Goal: Task Accomplishment & Management: Complete application form

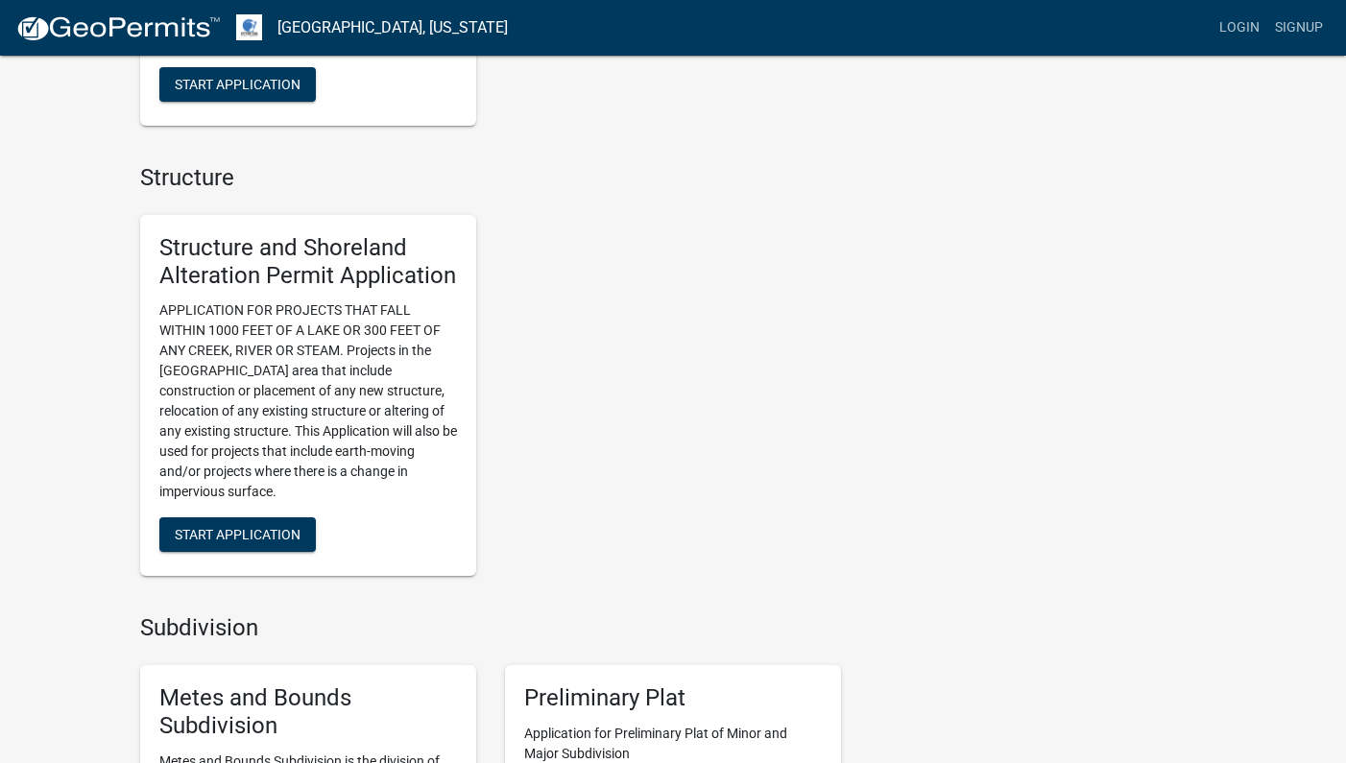
scroll to position [1213, 0]
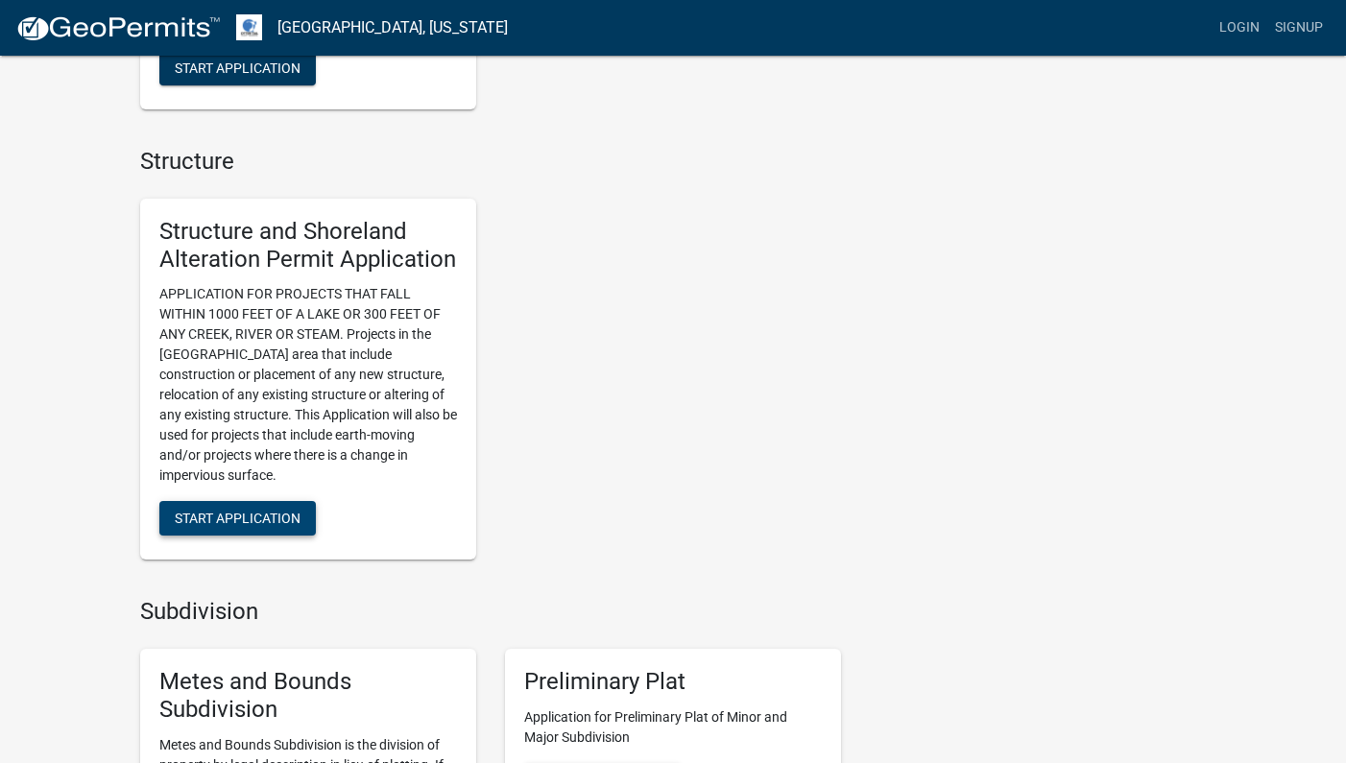
click at [259, 511] on span "Start Application" at bounding box center [238, 518] width 126 height 15
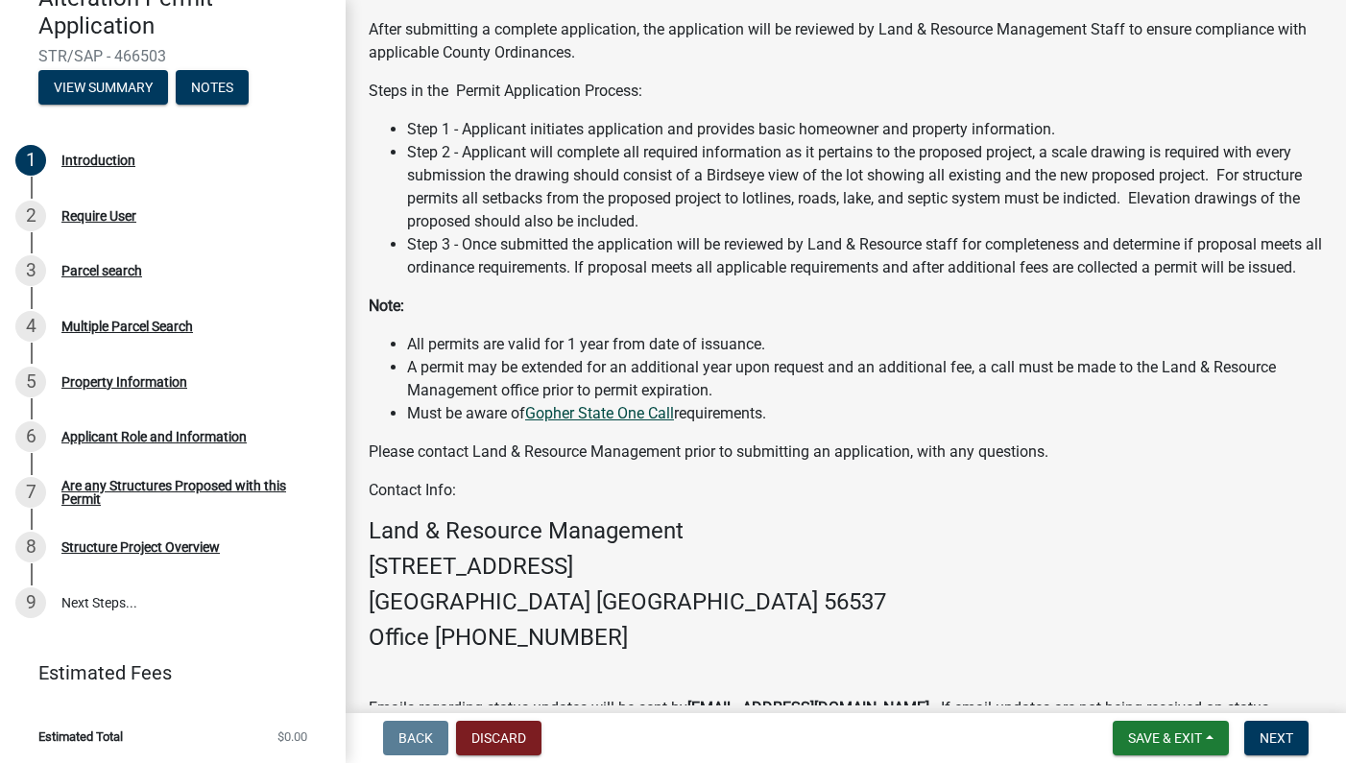
scroll to position [299, 0]
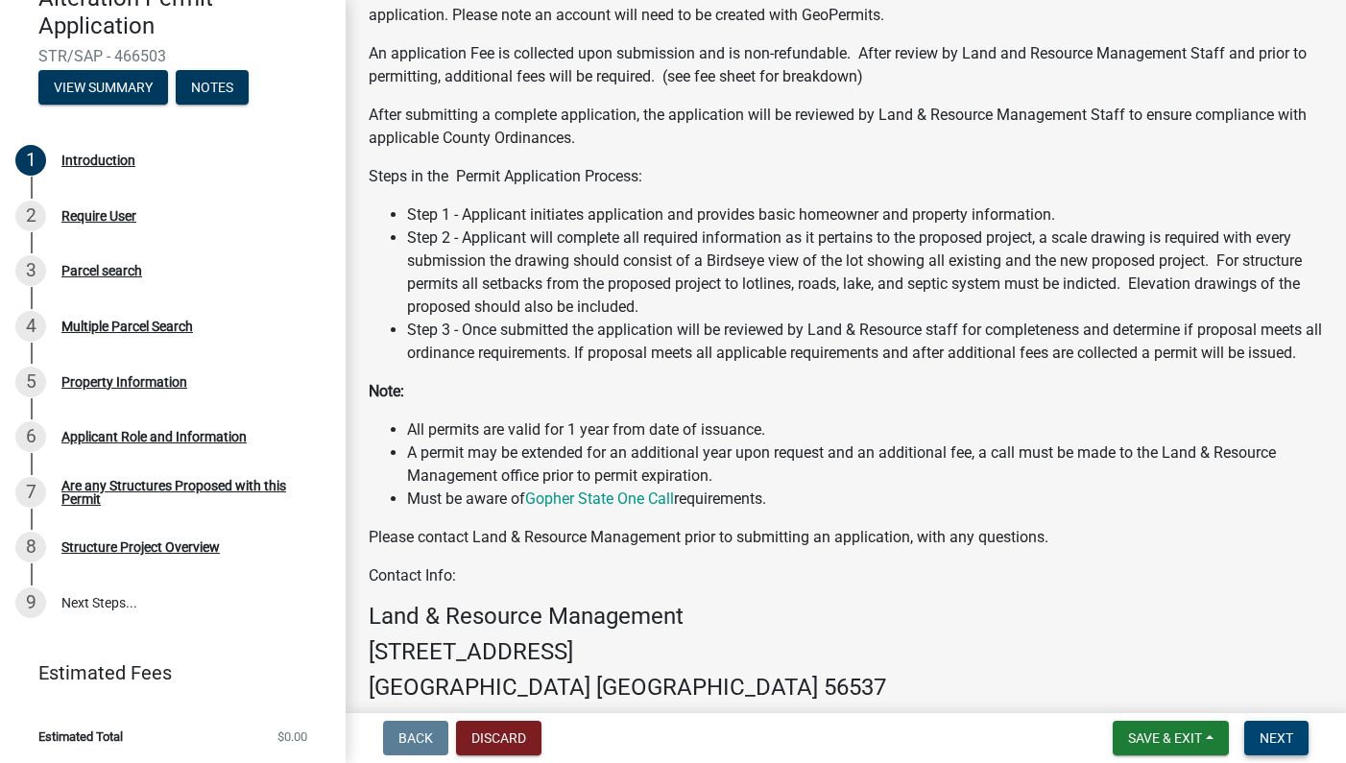
click at [1265, 737] on span "Next" at bounding box center [1277, 738] width 34 height 15
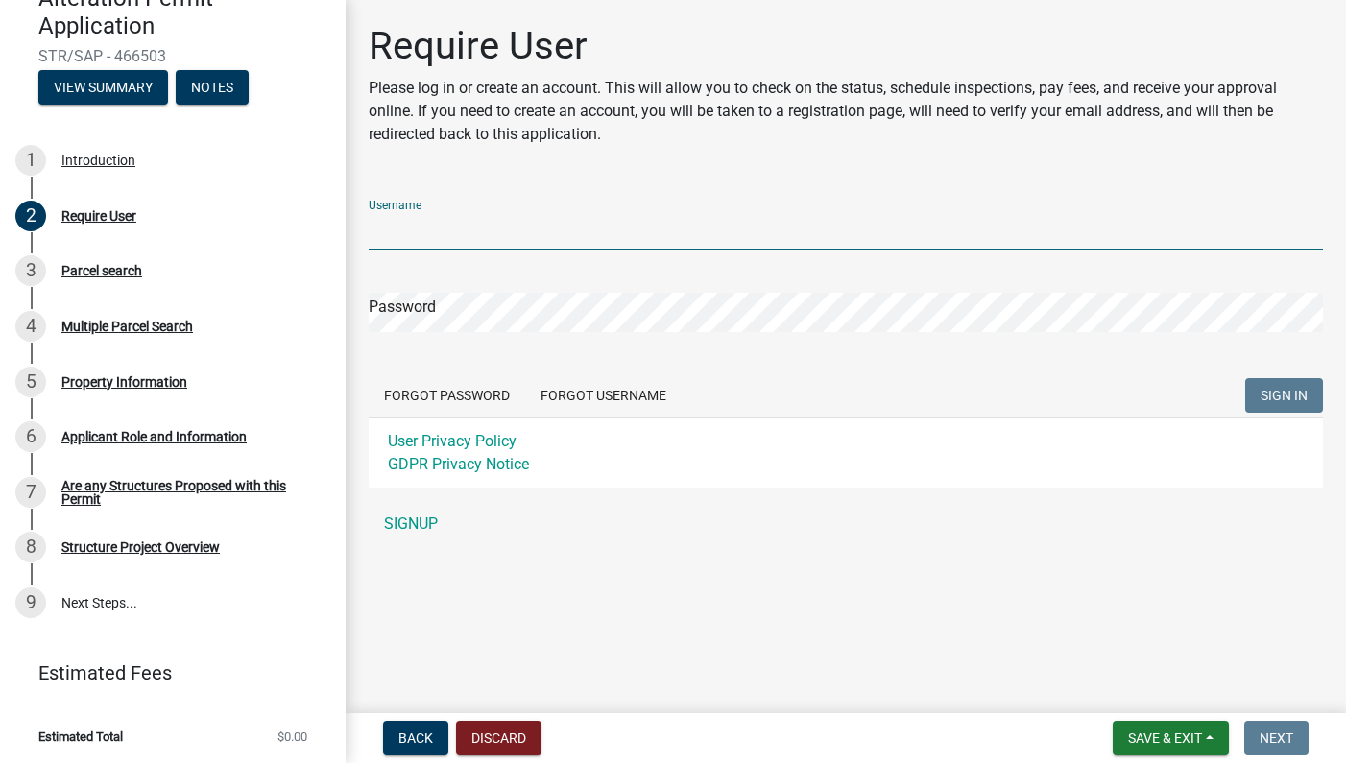
paste input "[PERSON_NAME]"
type input "[PERSON_NAME]"
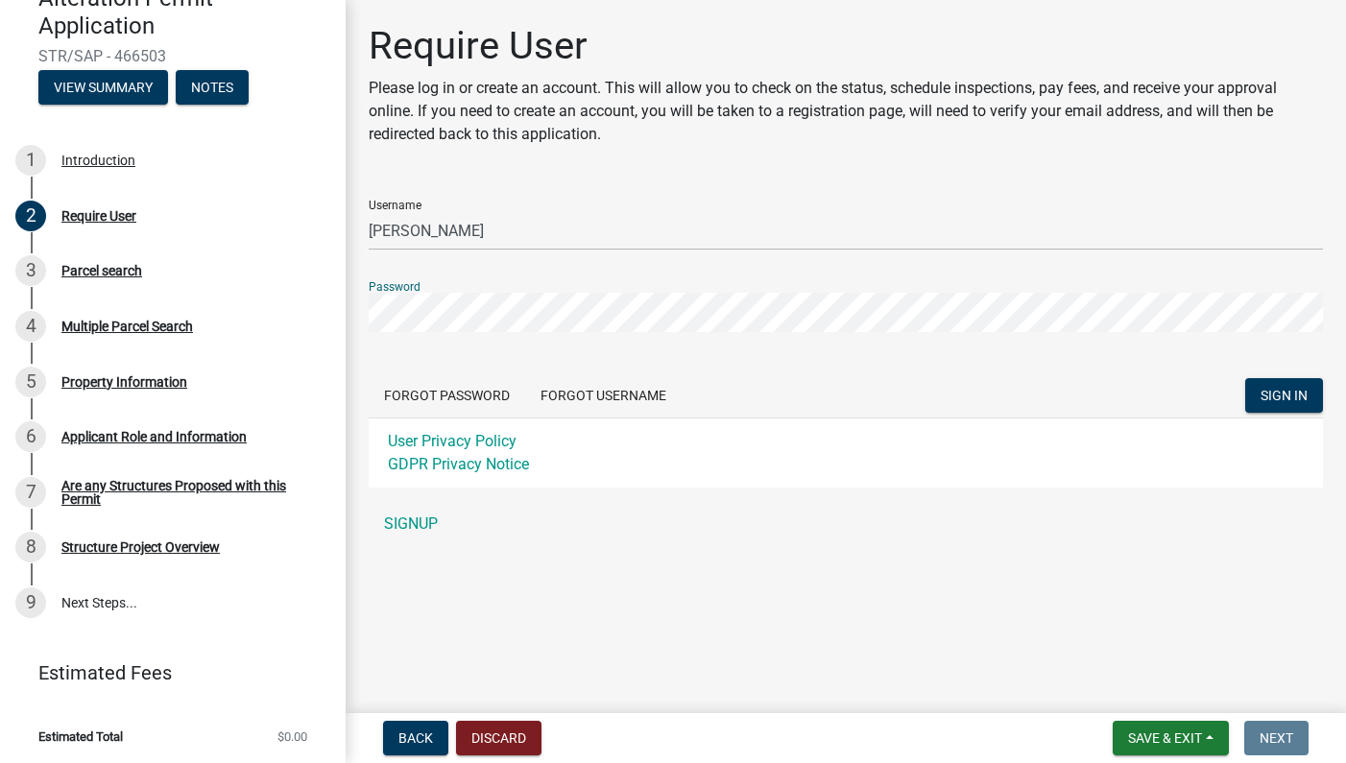
click at [1284, 396] on button "SIGN IN" at bounding box center [1284, 395] width 78 height 35
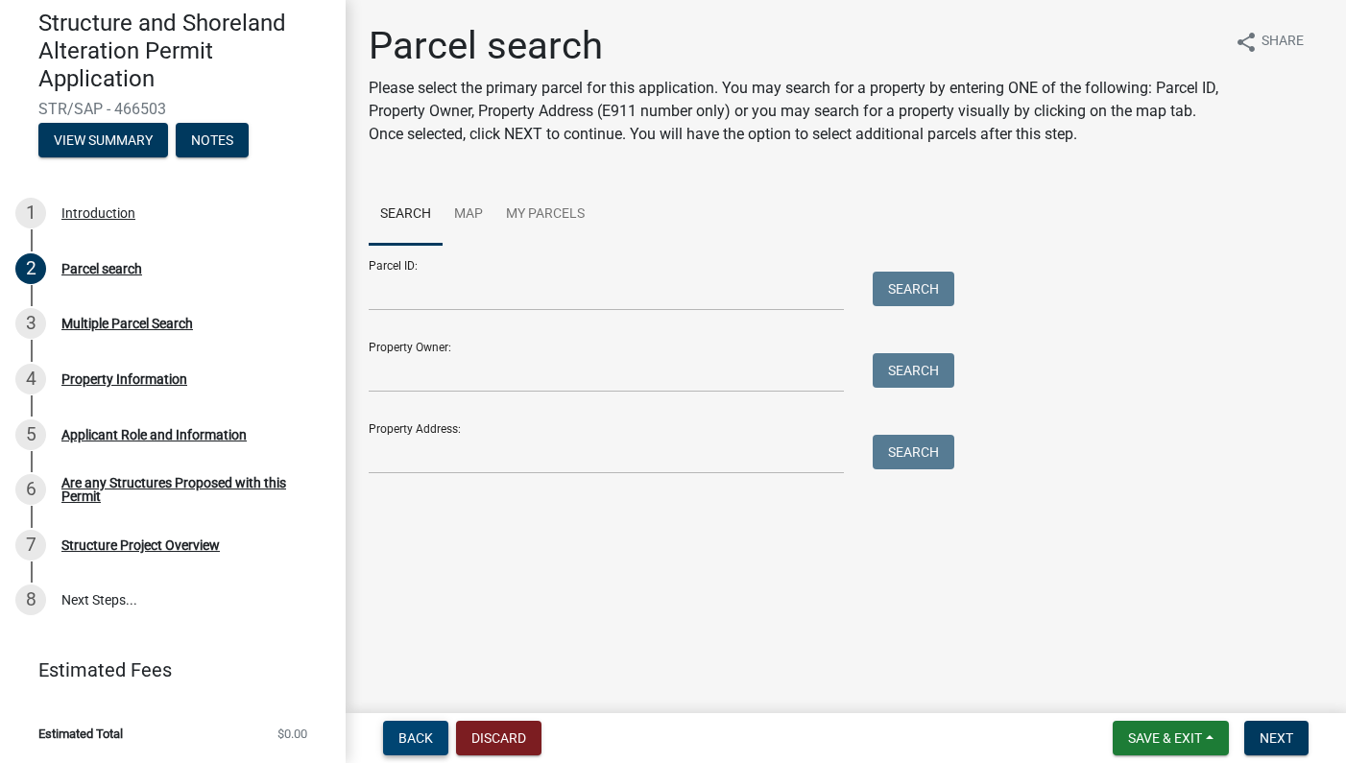
click at [416, 732] on span "Back" at bounding box center [415, 738] width 35 height 15
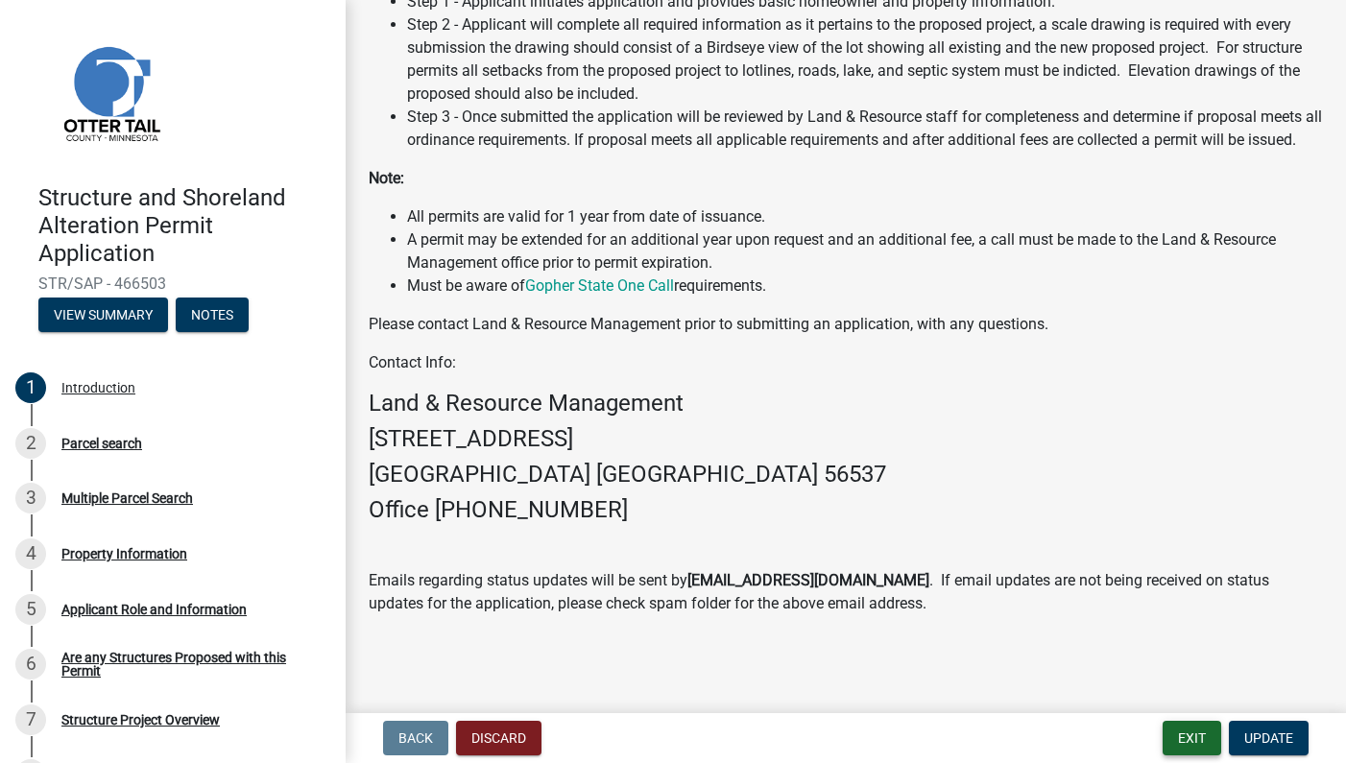
click at [1174, 741] on button "Exit" at bounding box center [1192, 738] width 59 height 35
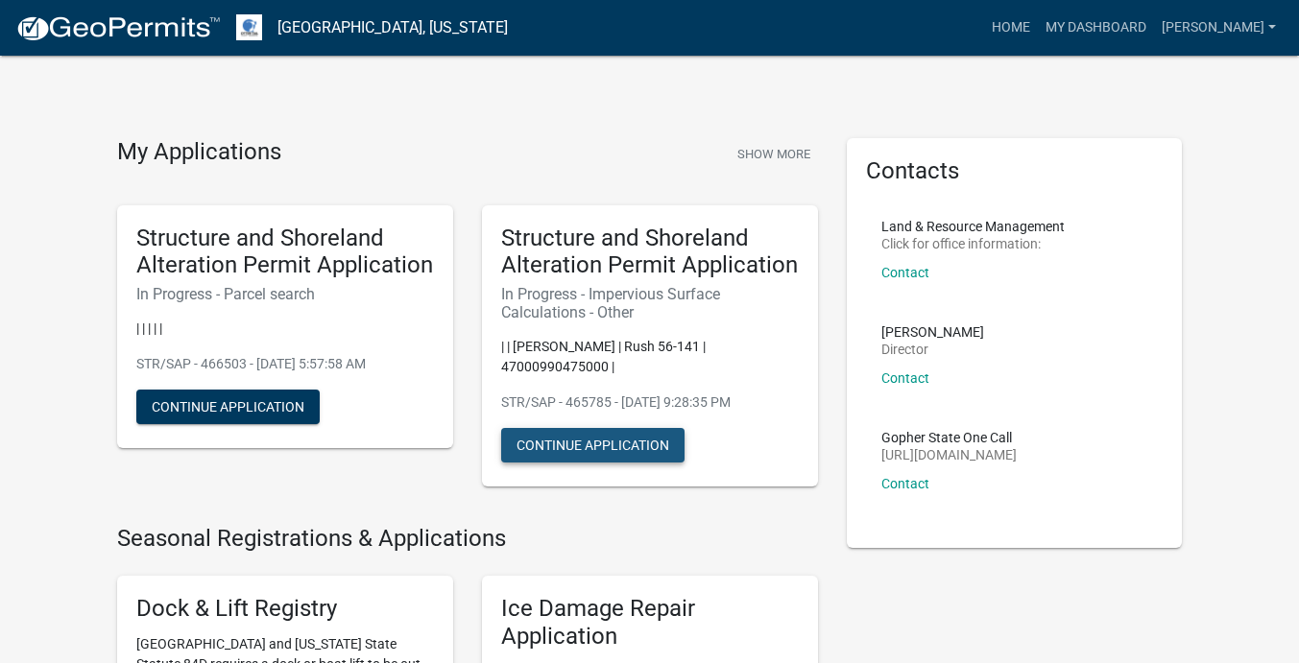
click at [534, 451] on button "Continue Application" at bounding box center [592, 445] width 183 height 35
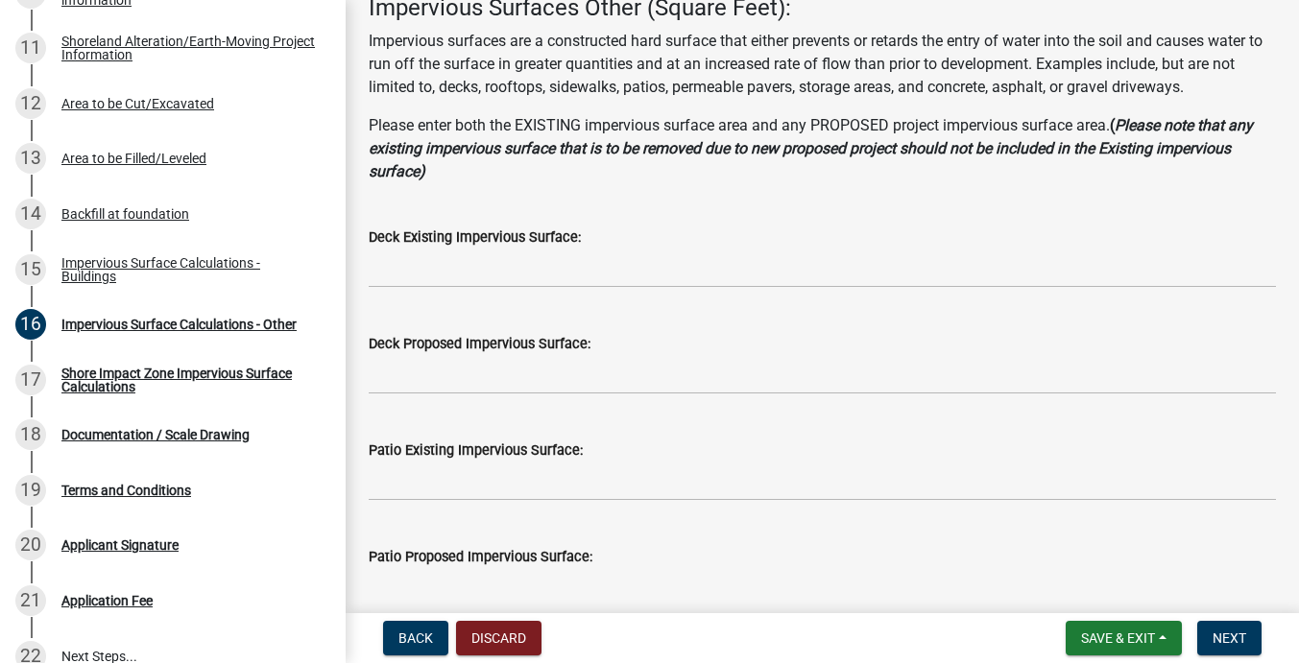
scroll to position [108, 0]
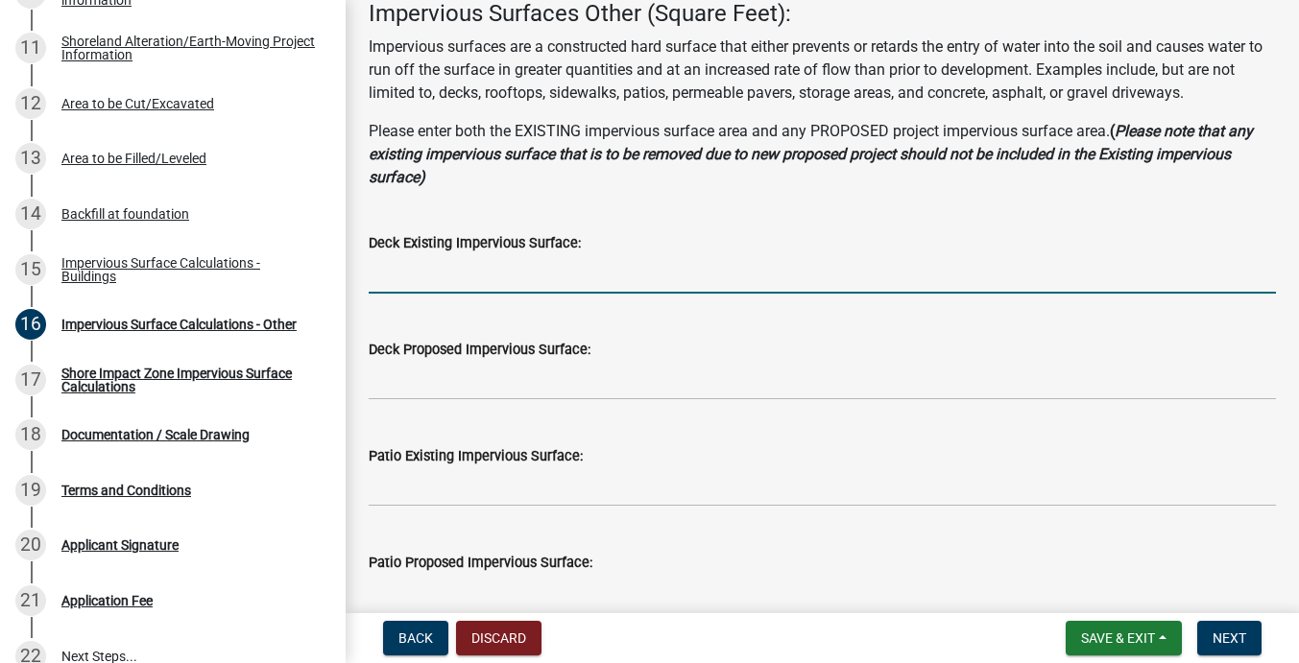
click at [453, 283] on input "text" at bounding box center [822, 273] width 907 height 39
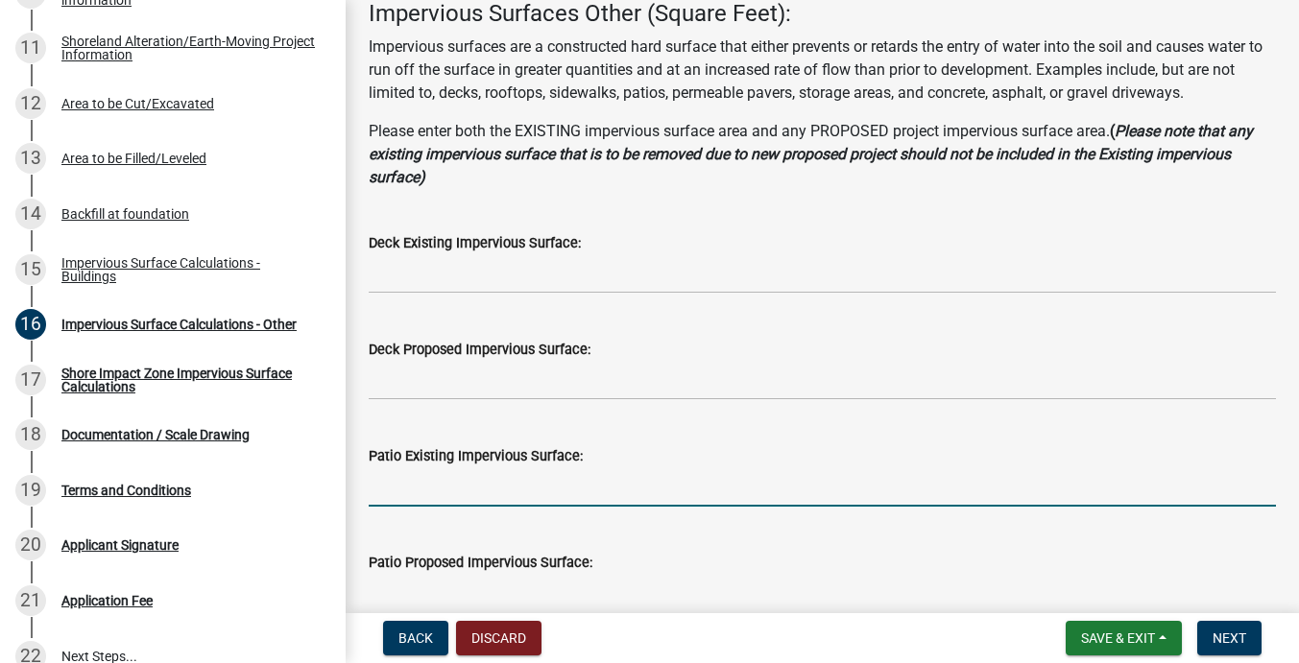
click at [425, 493] on input "text" at bounding box center [822, 487] width 907 height 39
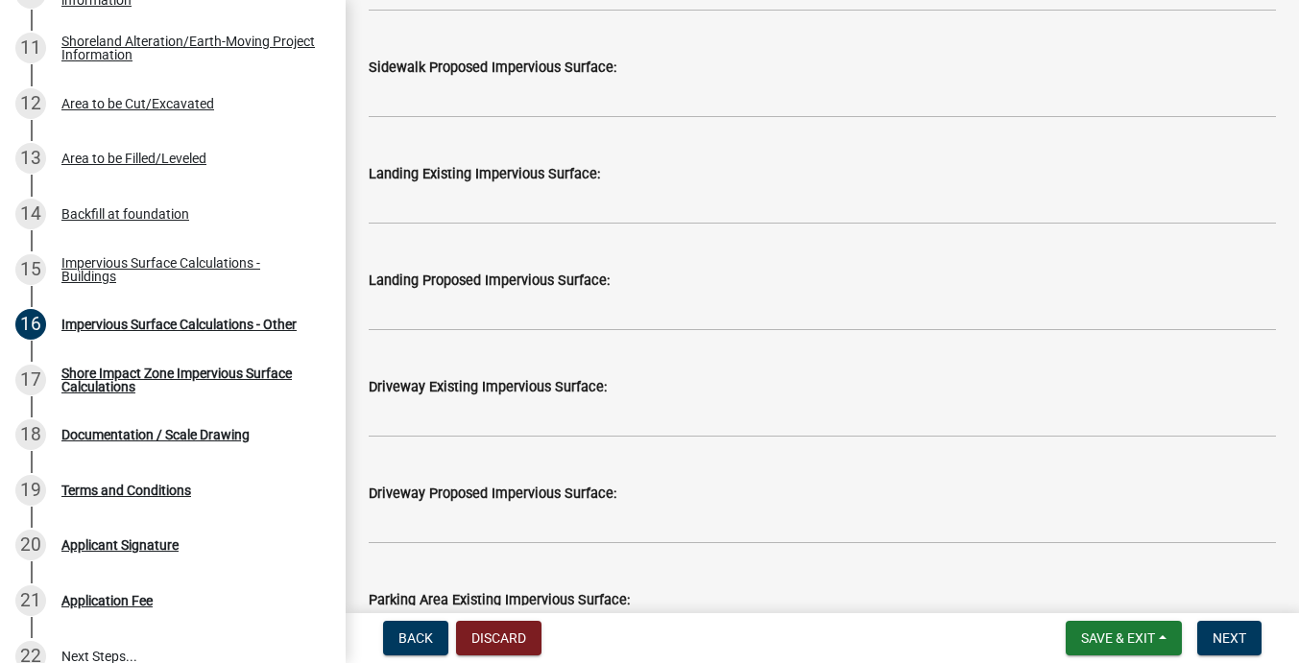
scroll to position [828, 0]
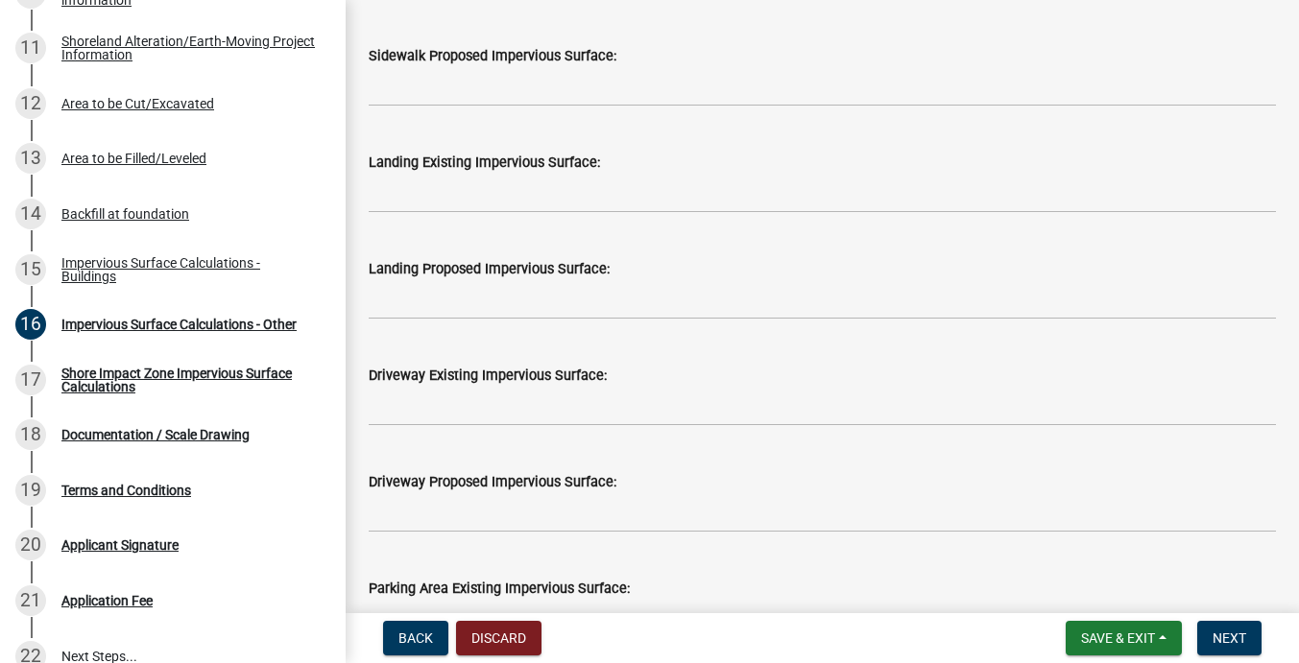
type input "856"
click at [503, 413] on input "text" at bounding box center [822, 406] width 907 height 39
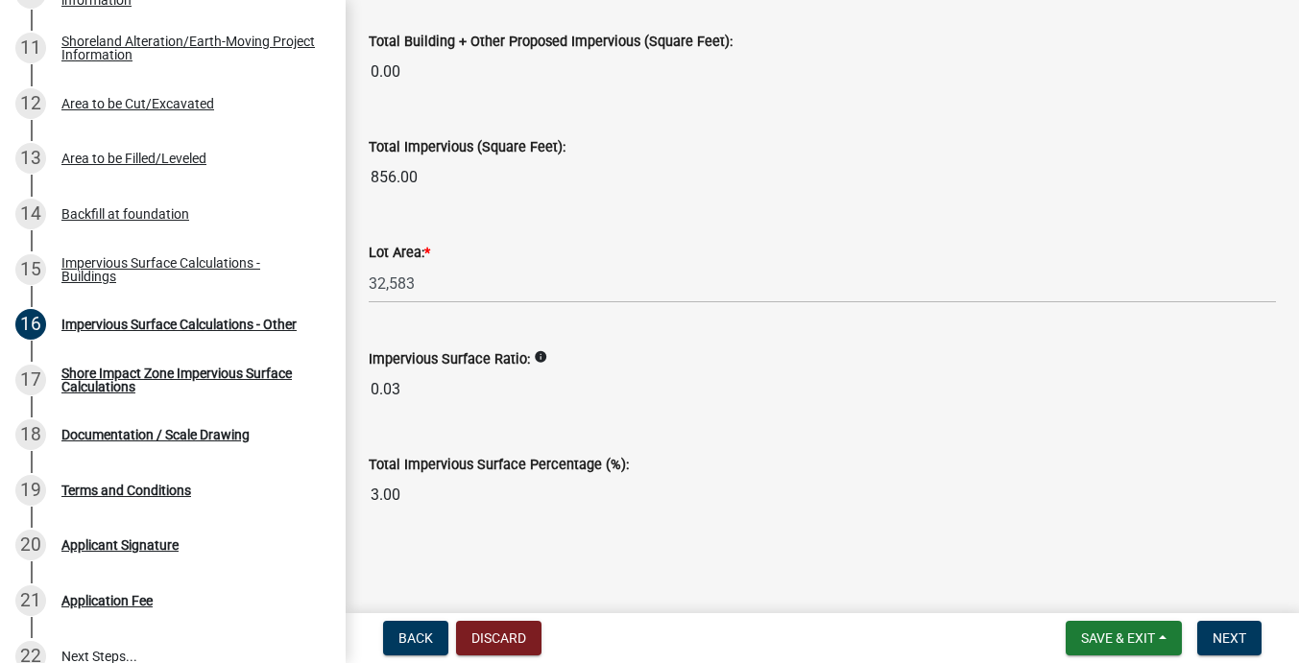
scroll to position [0, 0]
type input "3050"
click at [1228, 638] on span "Next" at bounding box center [1230, 638] width 34 height 15
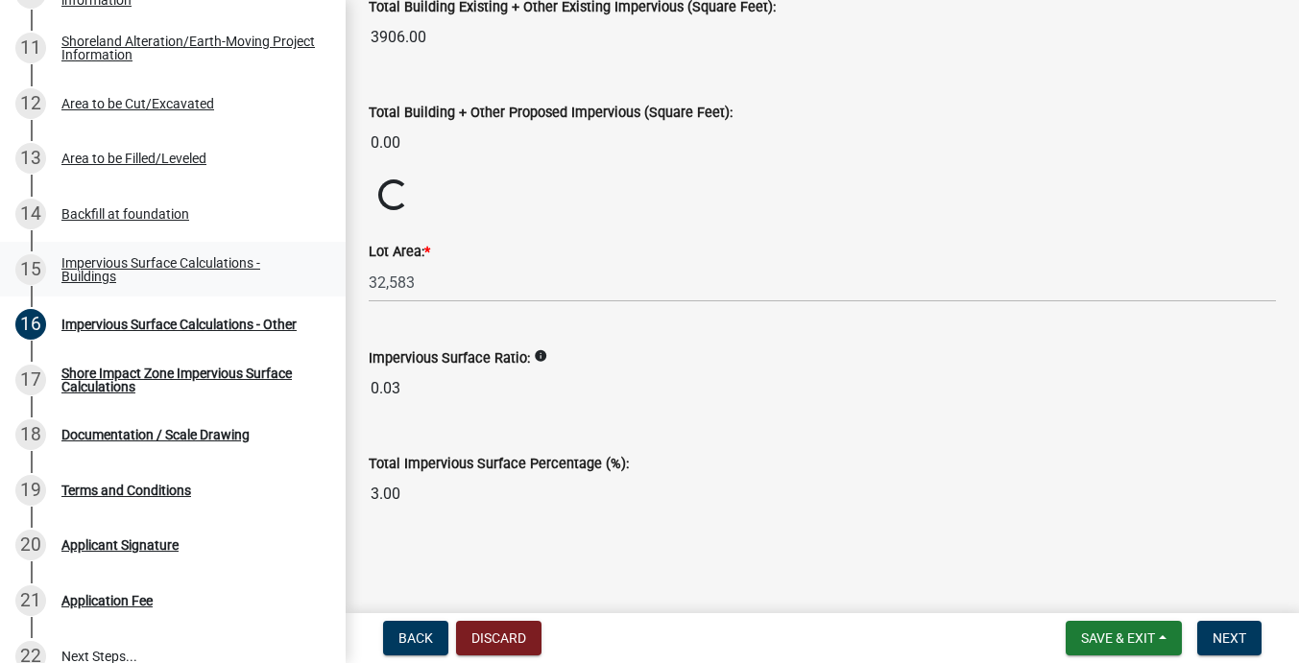
click at [147, 264] on div "Impervious Surface Calculations - Buildings" at bounding box center [187, 269] width 253 height 27
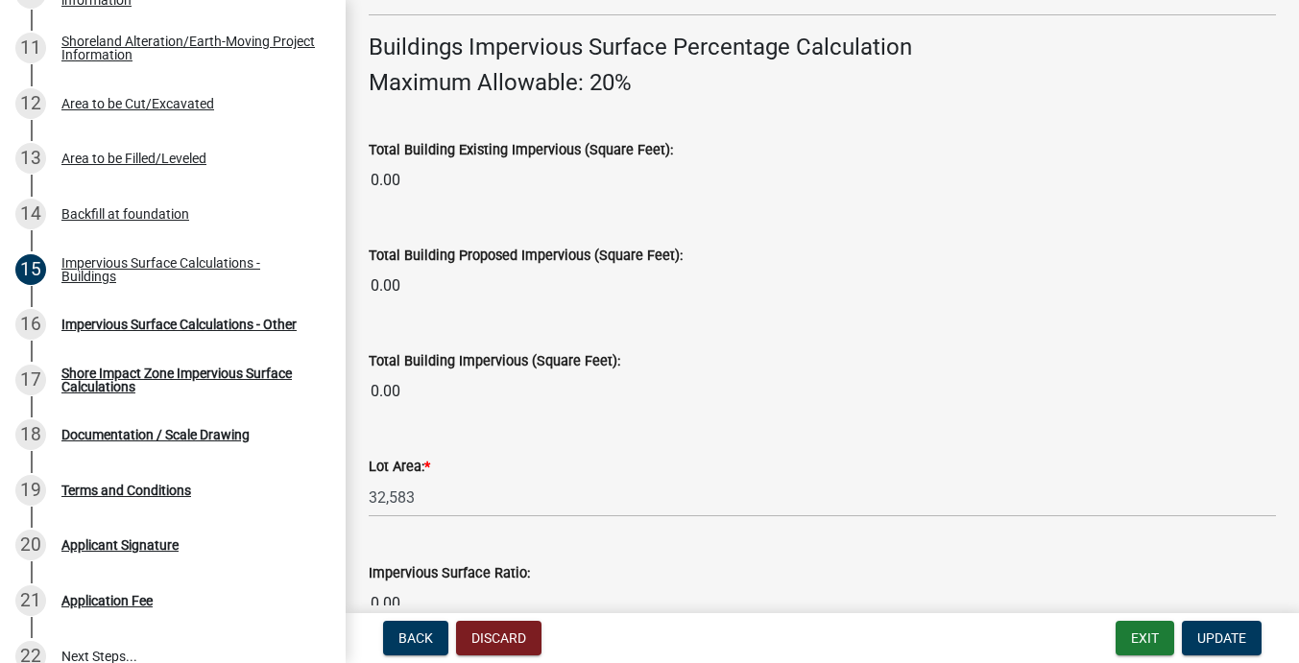
scroll to position [1338, 0]
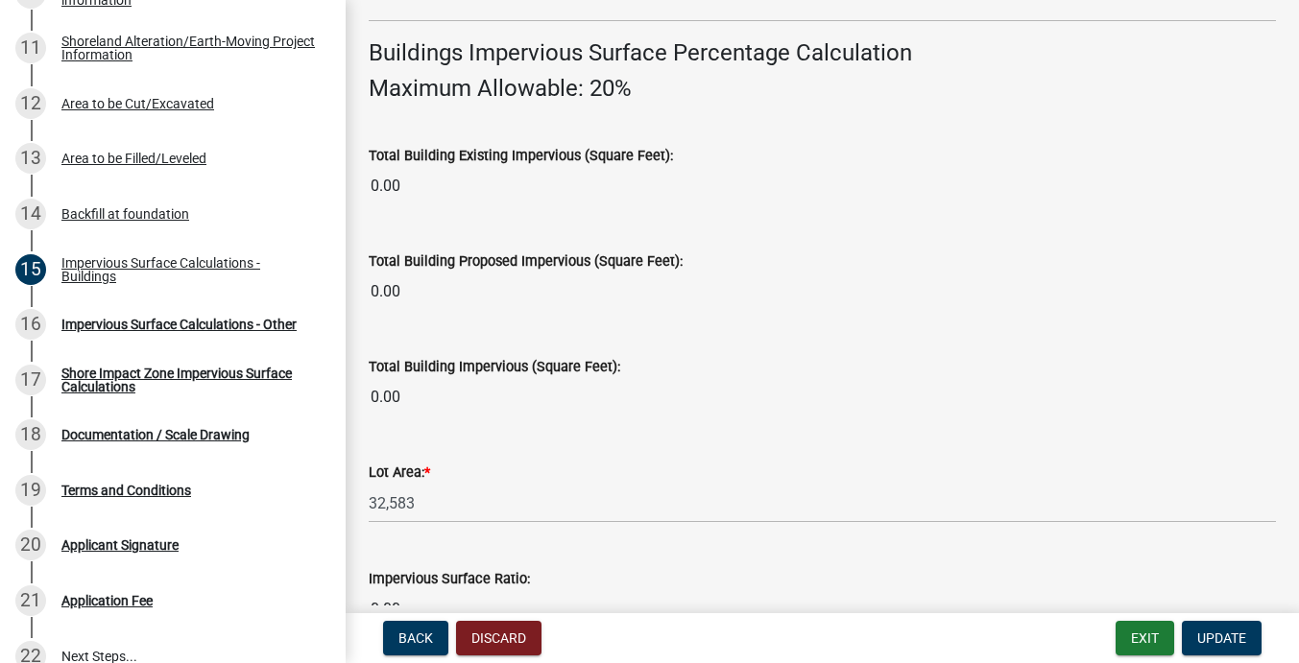
click at [421, 286] on input "0.00" at bounding box center [822, 292] width 907 height 38
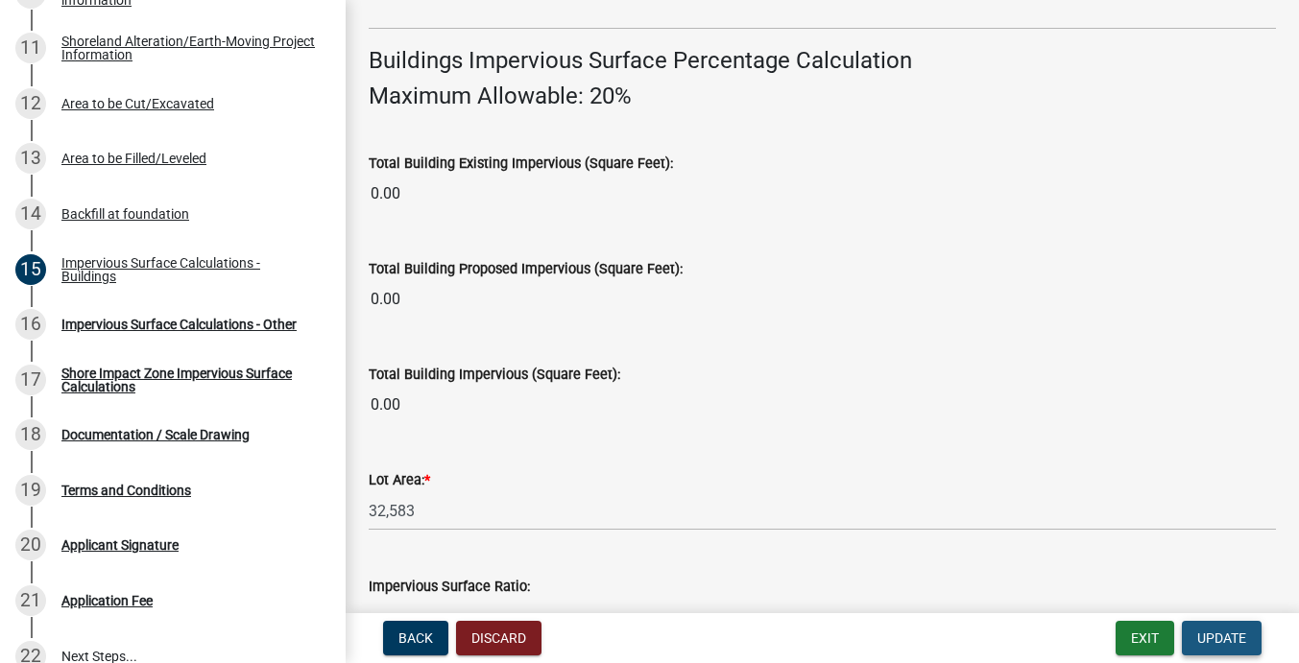
click at [1216, 634] on span "Update" at bounding box center [1221, 638] width 49 height 15
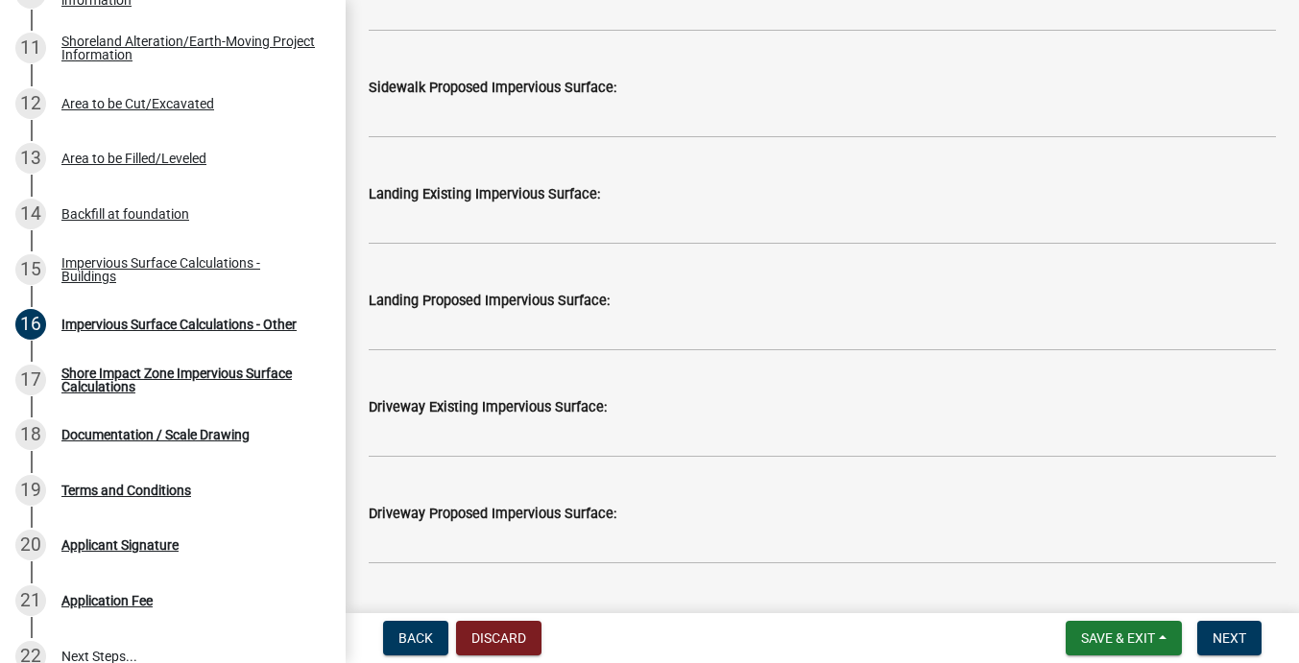
scroll to position [848, 0]
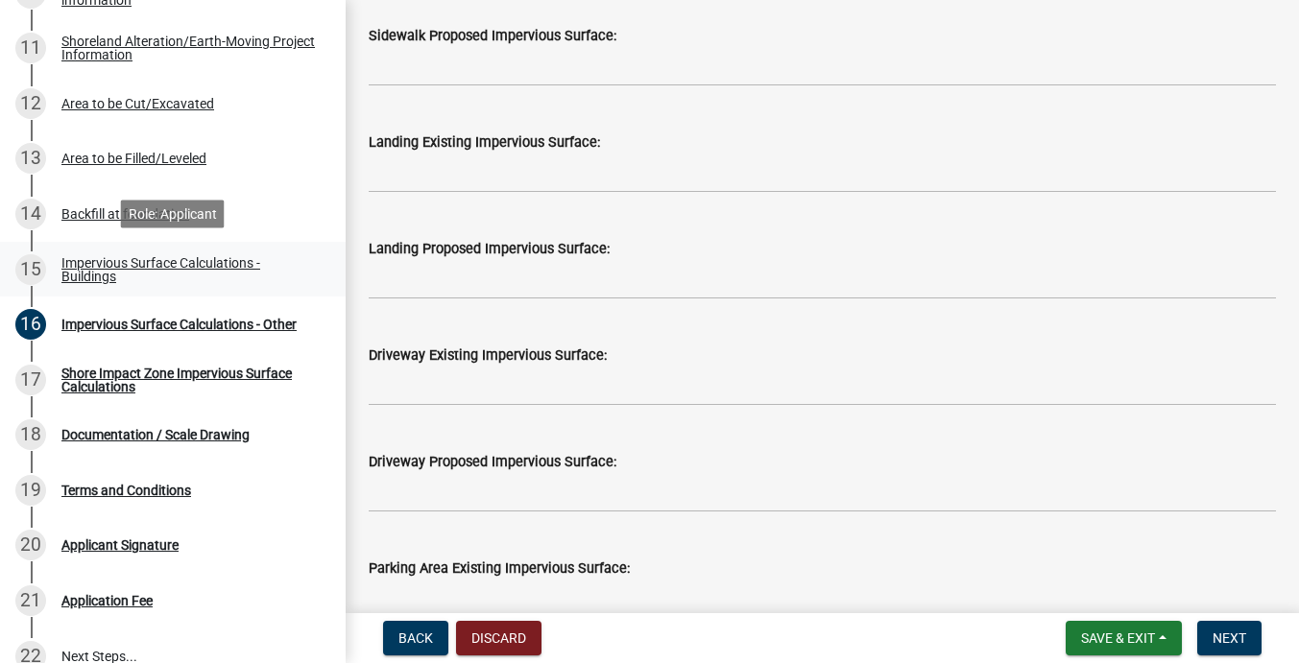
click at [146, 262] on div "Impervious Surface Calculations - Buildings" at bounding box center [187, 269] width 253 height 27
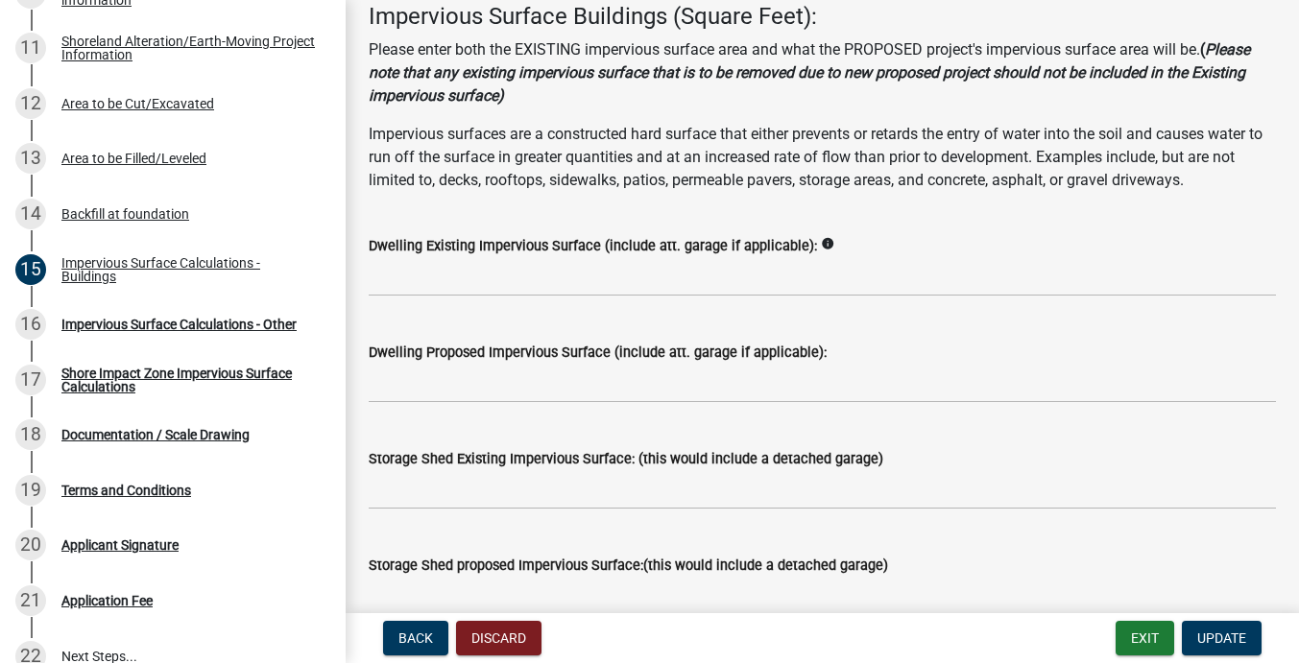
scroll to position [111, 0]
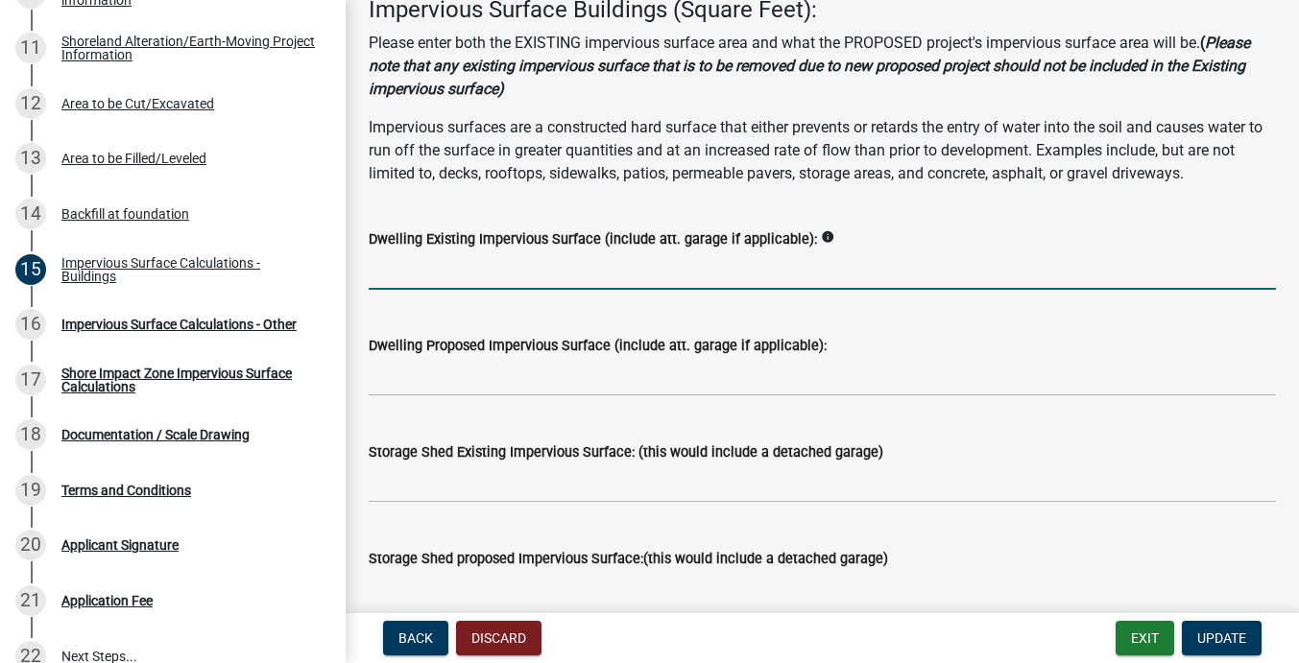
click at [444, 275] on input "text" at bounding box center [822, 270] width 907 height 39
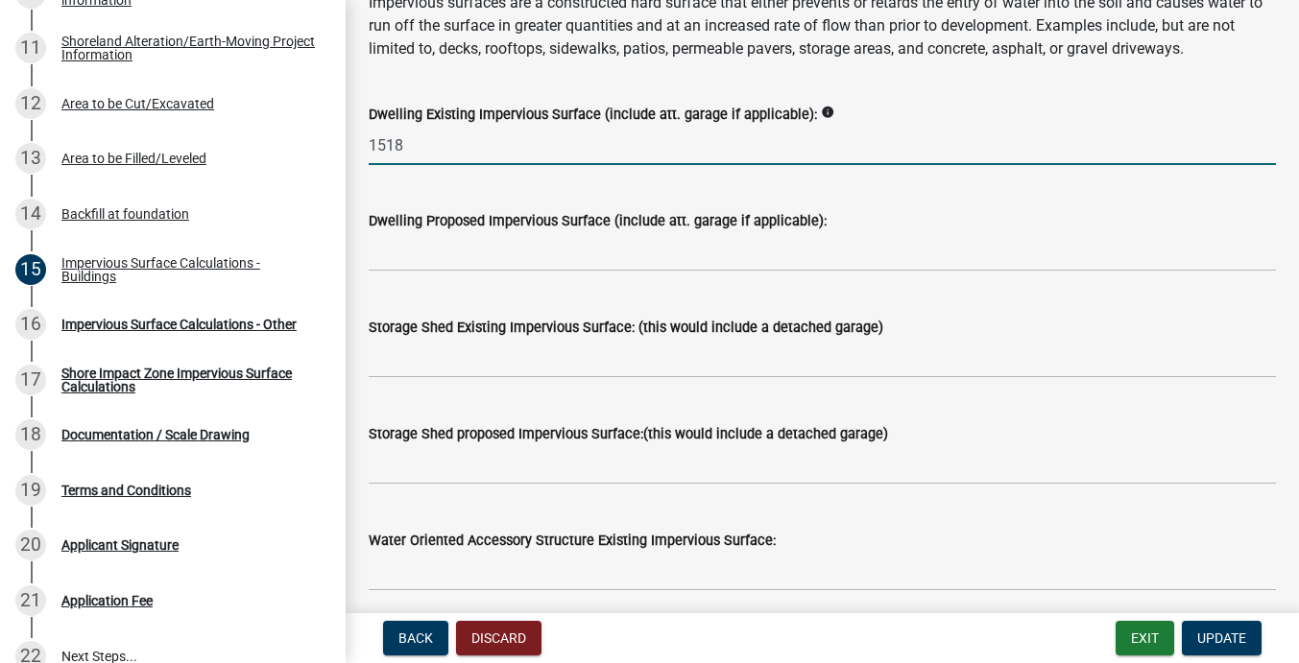
scroll to position [237, 0]
type input "1518"
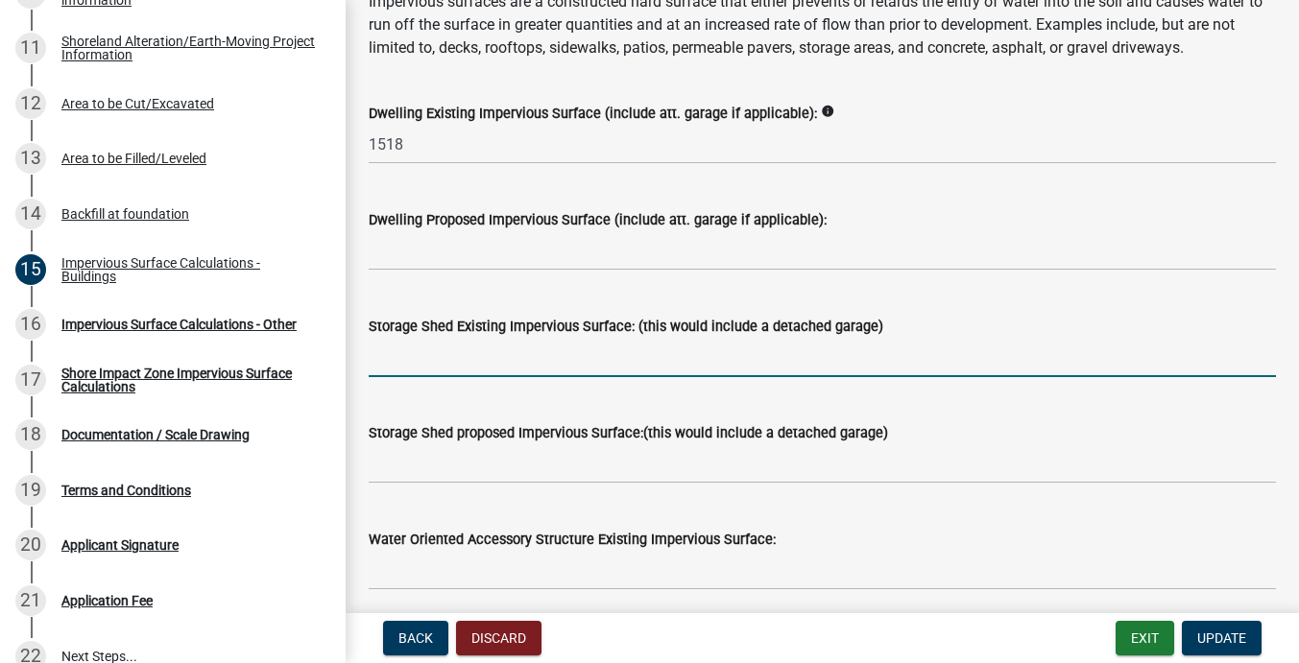
click at [426, 368] on input "text" at bounding box center [822, 357] width 907 height 39
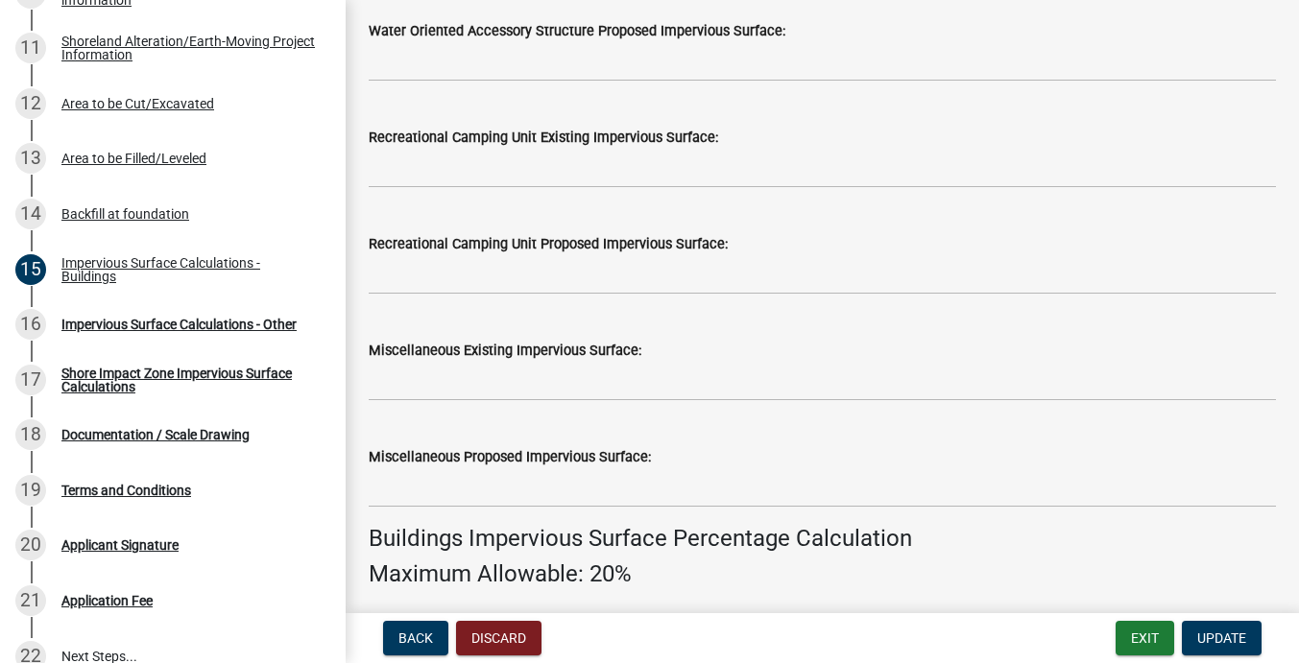
scroll to position [895, 0]
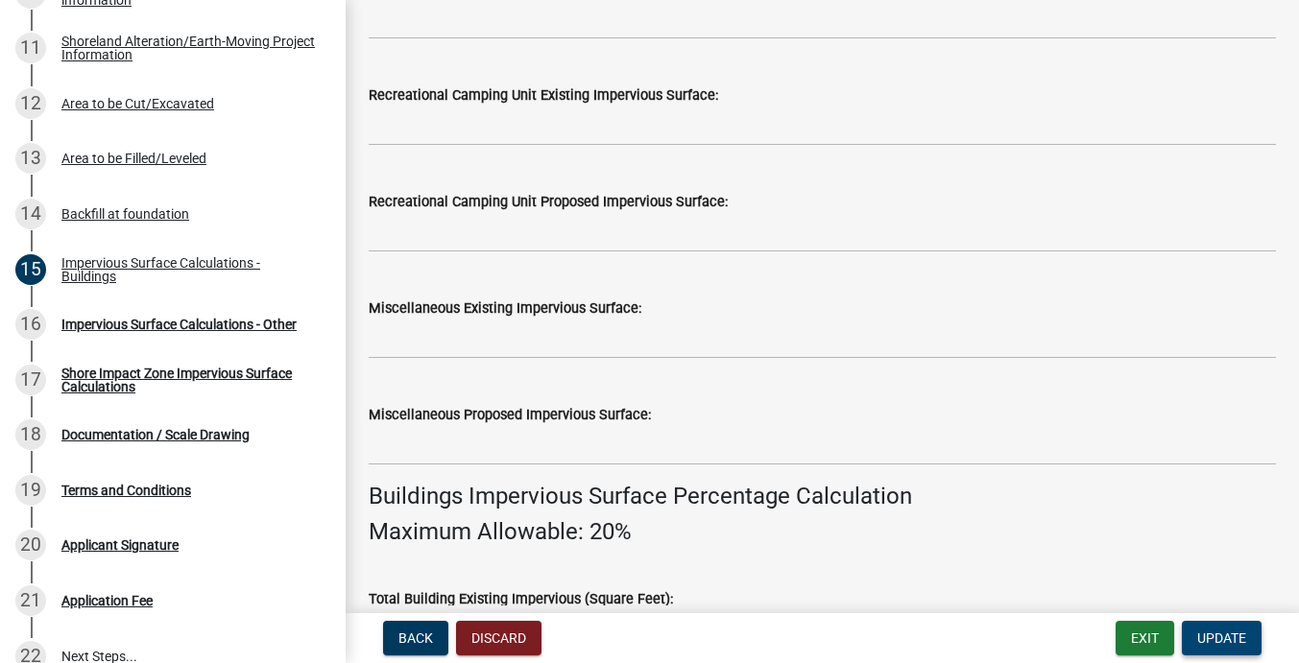
type input "160"
click at [1202, 636] on span "Update" at bounding box center [1221, 638] width 49 height 15
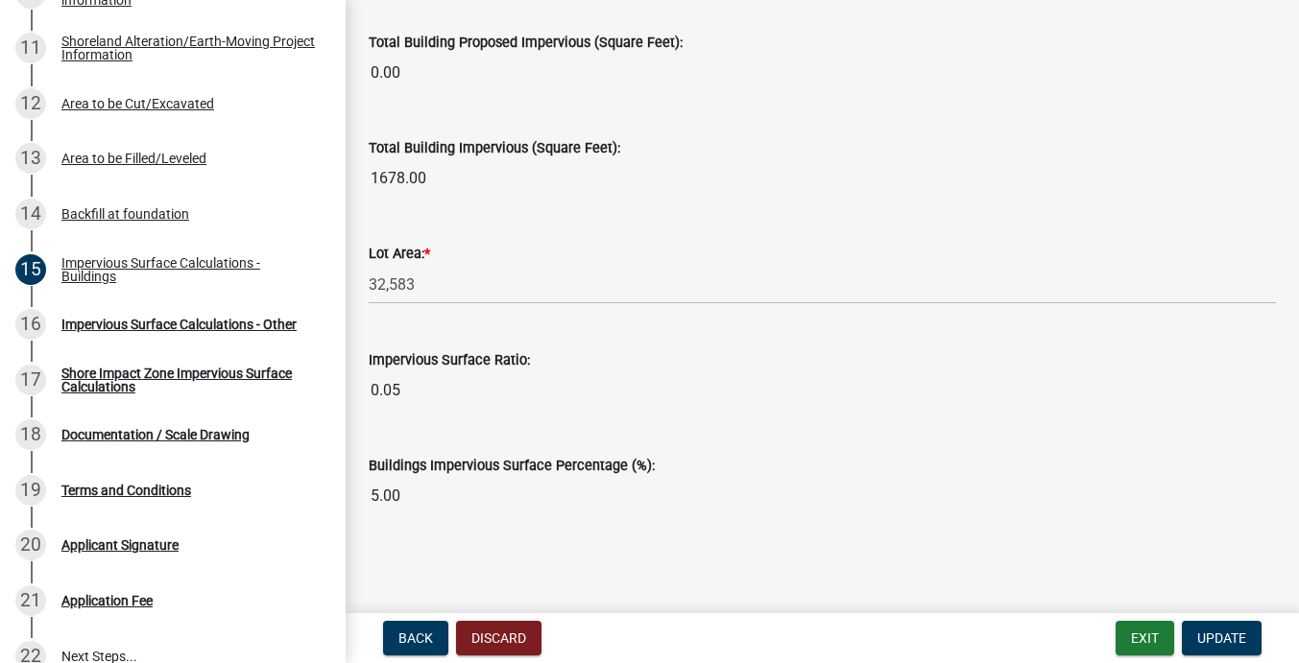
scroll to position [0, 0]
click at [1226, 638] on span "Update" at bounding box center [1221, 638] width 49 height 15
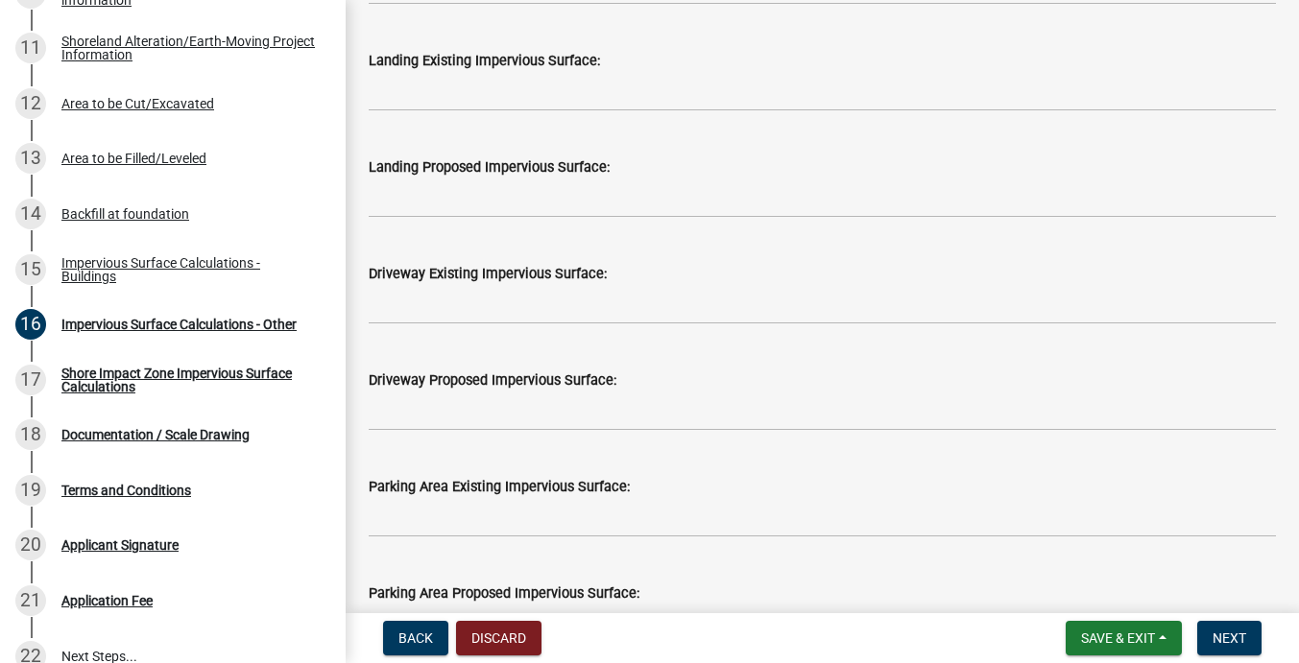
scroll to position [896, 0]
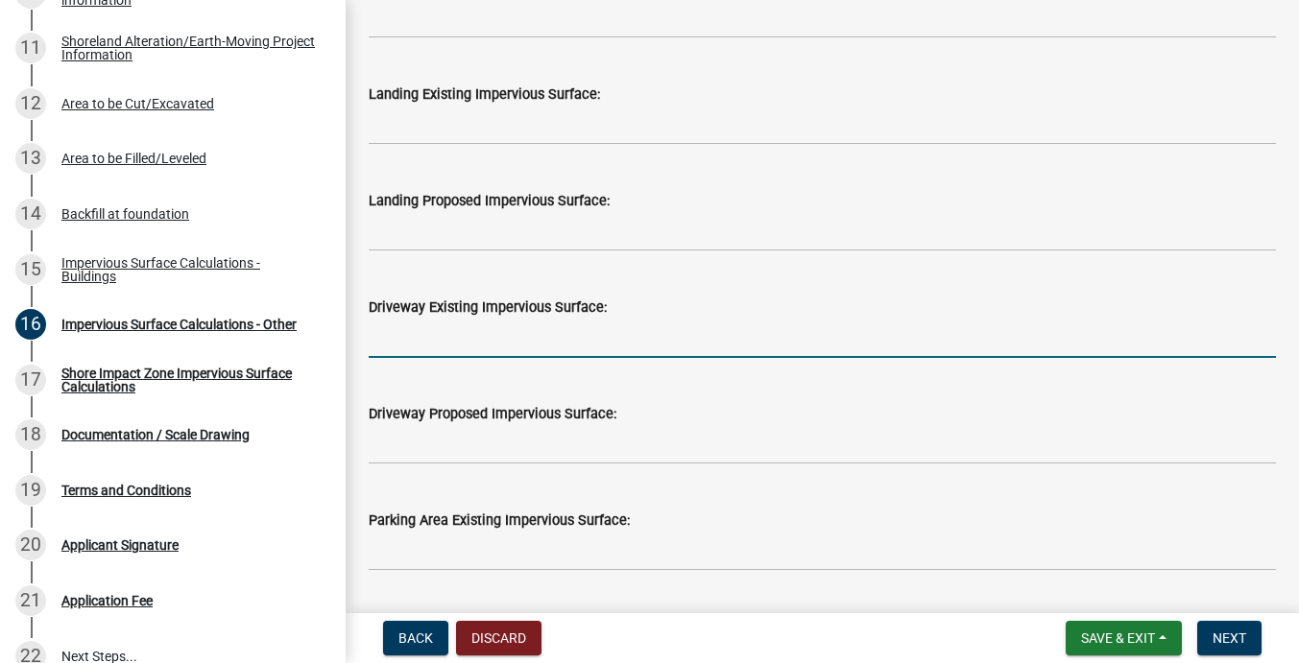
click at [438, 347] on input "text" at bounding box center [822, 338] width 907 height 39
type input "3050"
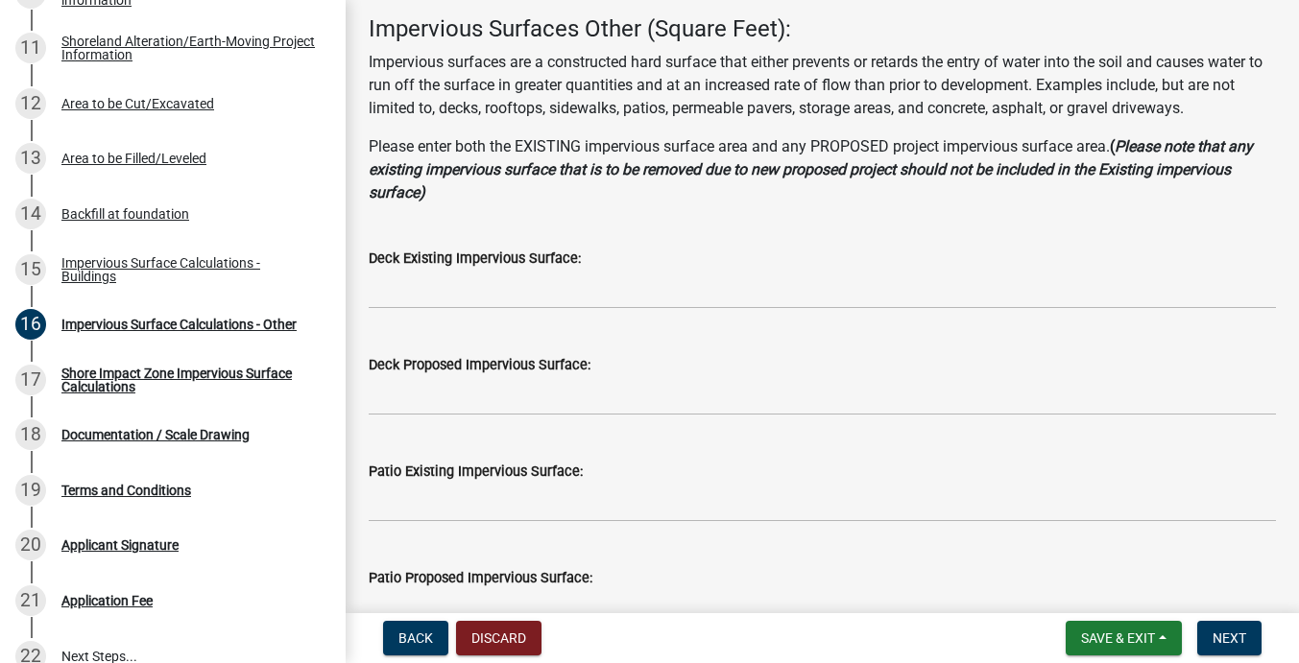
scroll to position [95, 0]
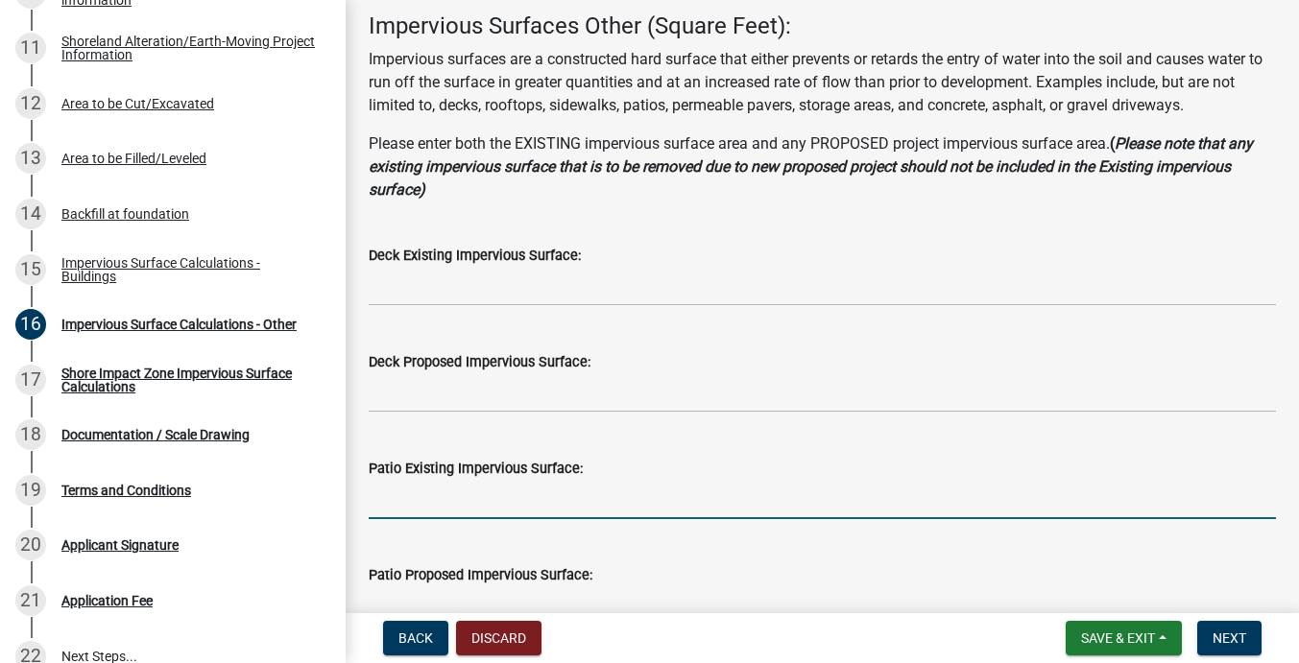
click at [435, 503] on input "text" at bounding box center [822, 499] width 907 height 39
type input "856"
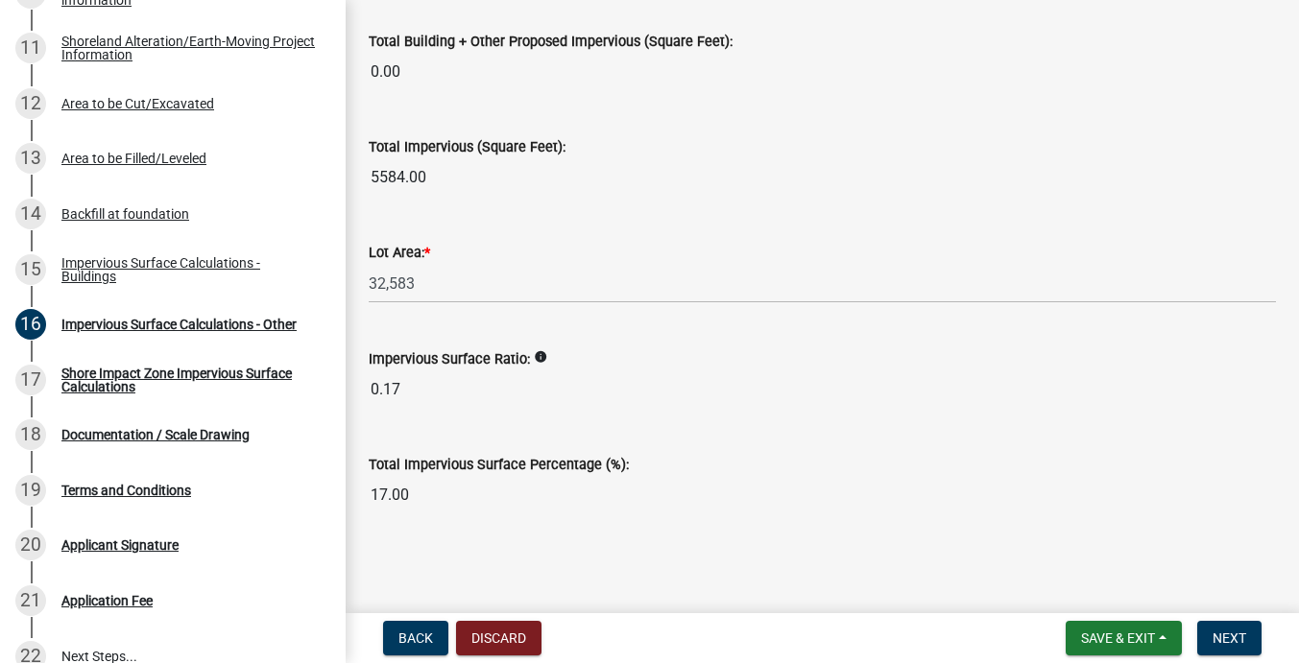
scroll to position [0, 0]
click at [1220, 640] on span "Next" at bounding box center [1230, 638] width 34 height 15
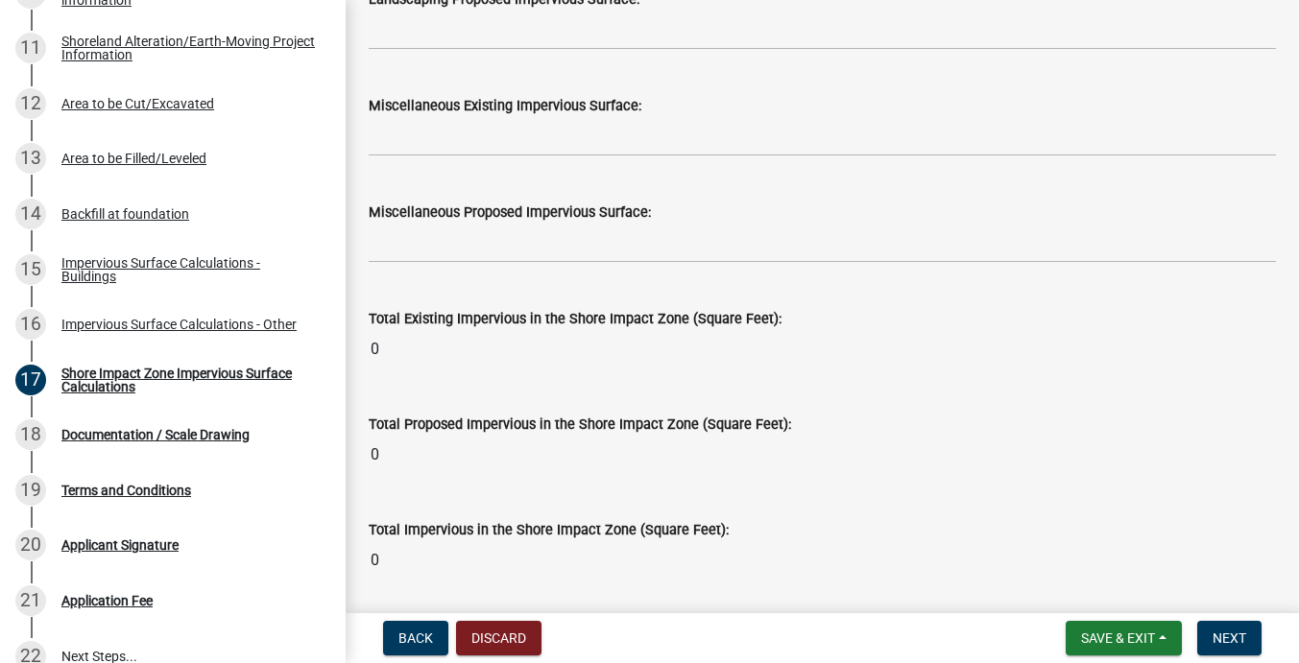
scroll to position [2344, 0]
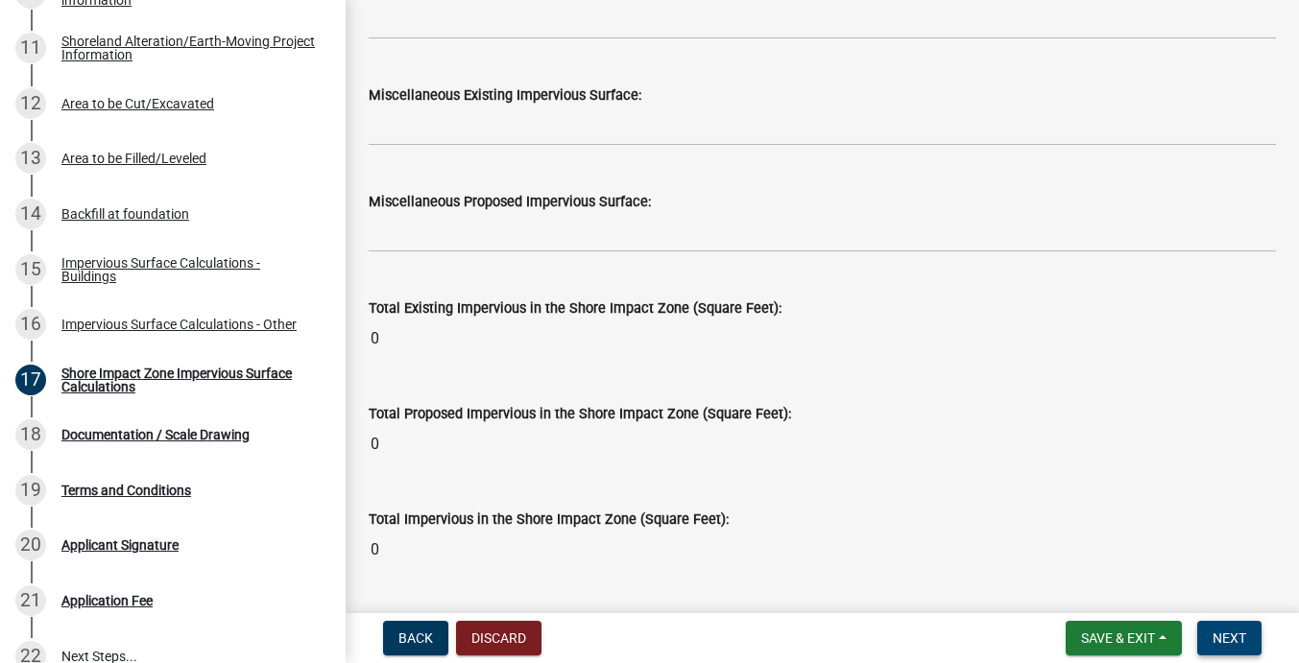
click at [1228, 635] on span "Next" at bounding box center [1230, 638] width 34 height 15
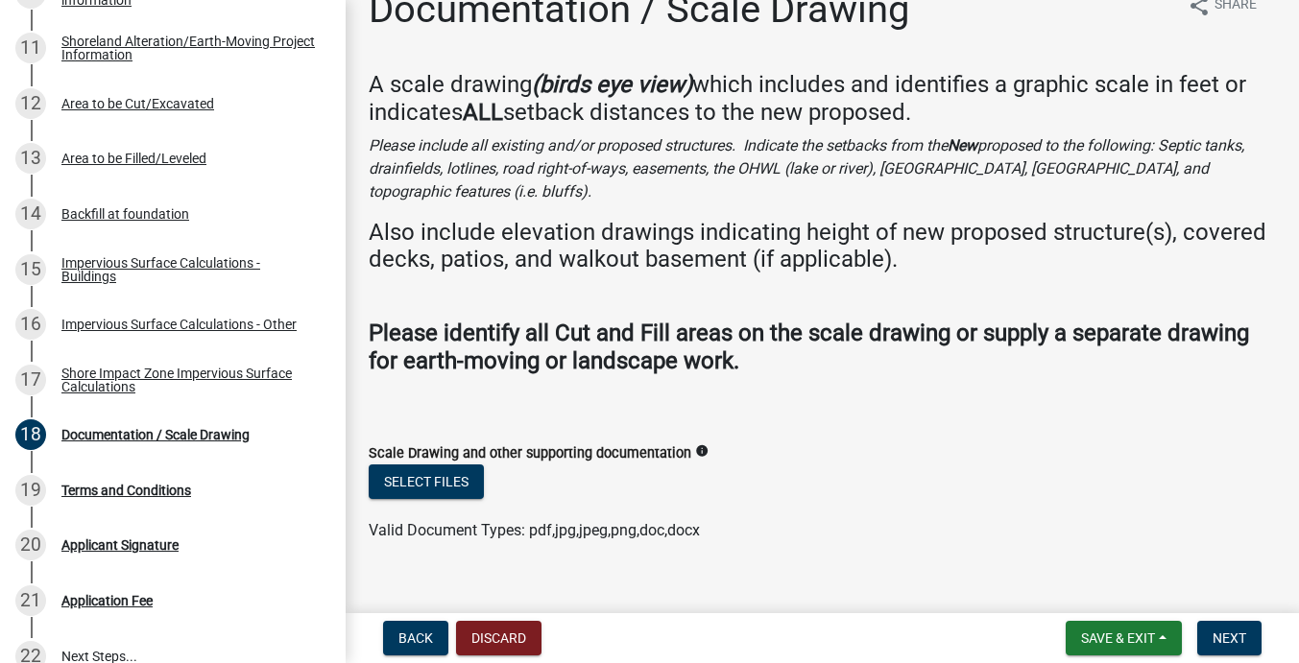
scroll to position [0, 0]
click at [410, 639] on span "Back" at bounding box center [415, 638] width 35 height 15
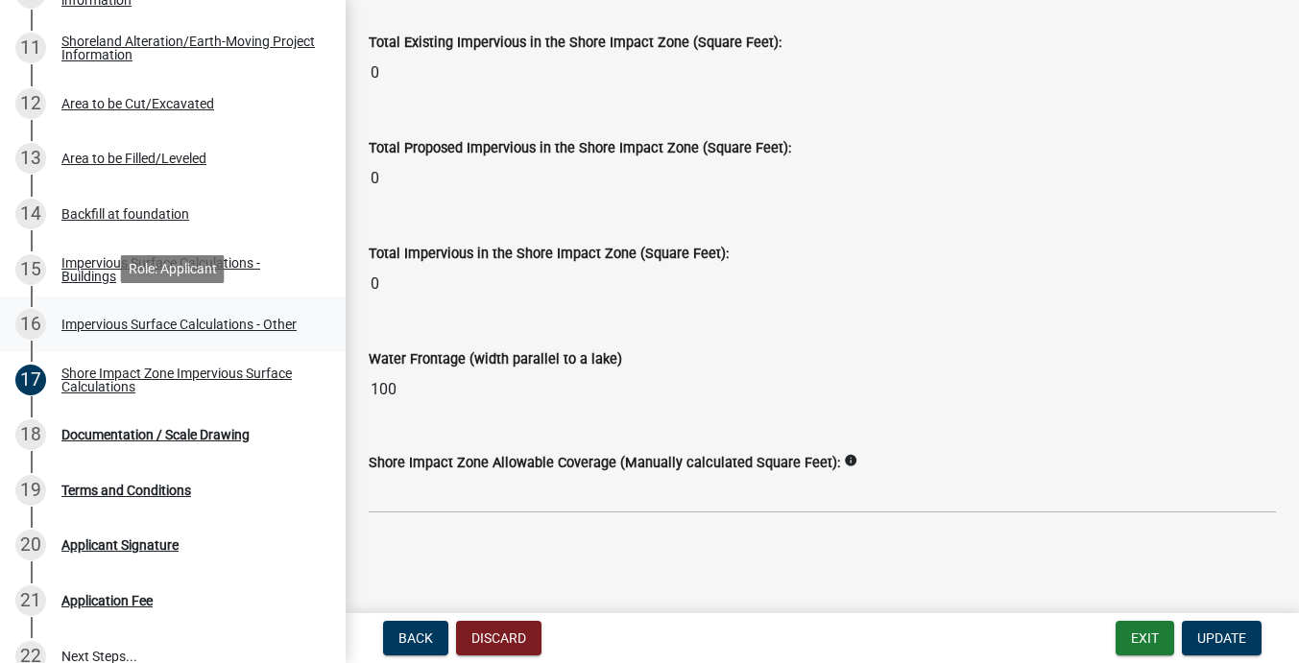
click at [223, 325] on div "Impervious Surface Calculations - Other" at bounding box center [178, 324] width 235 height 13
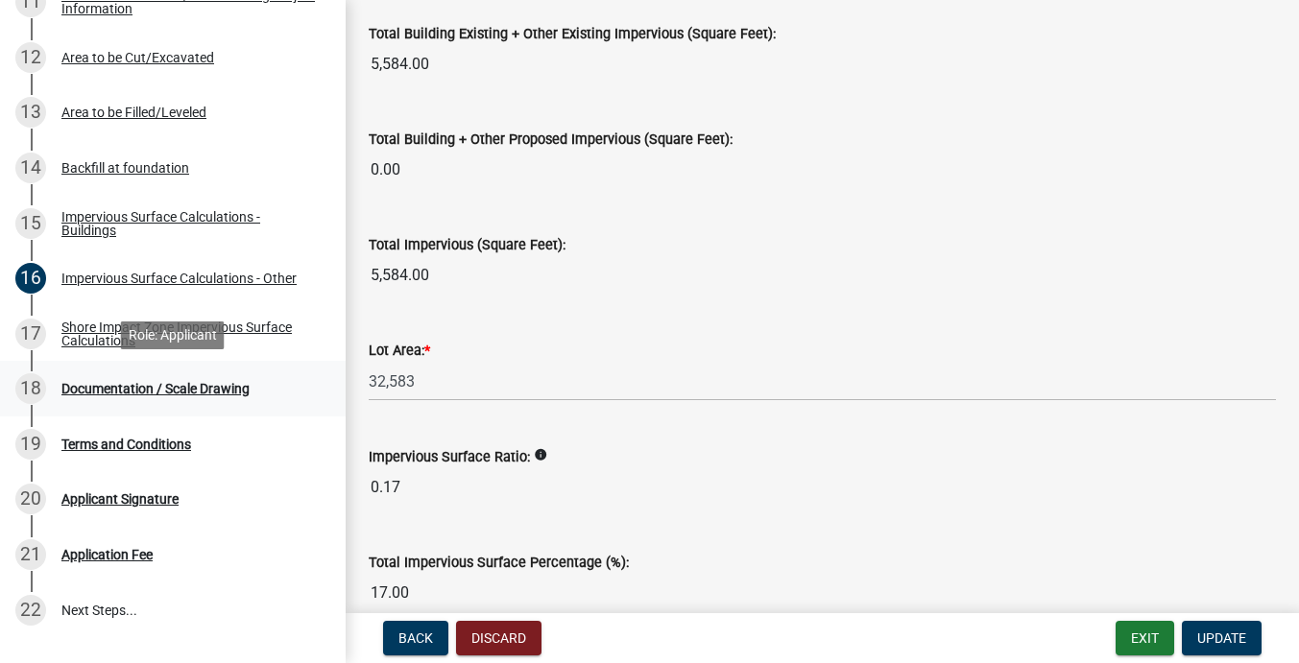
scroll to position [942, 0]
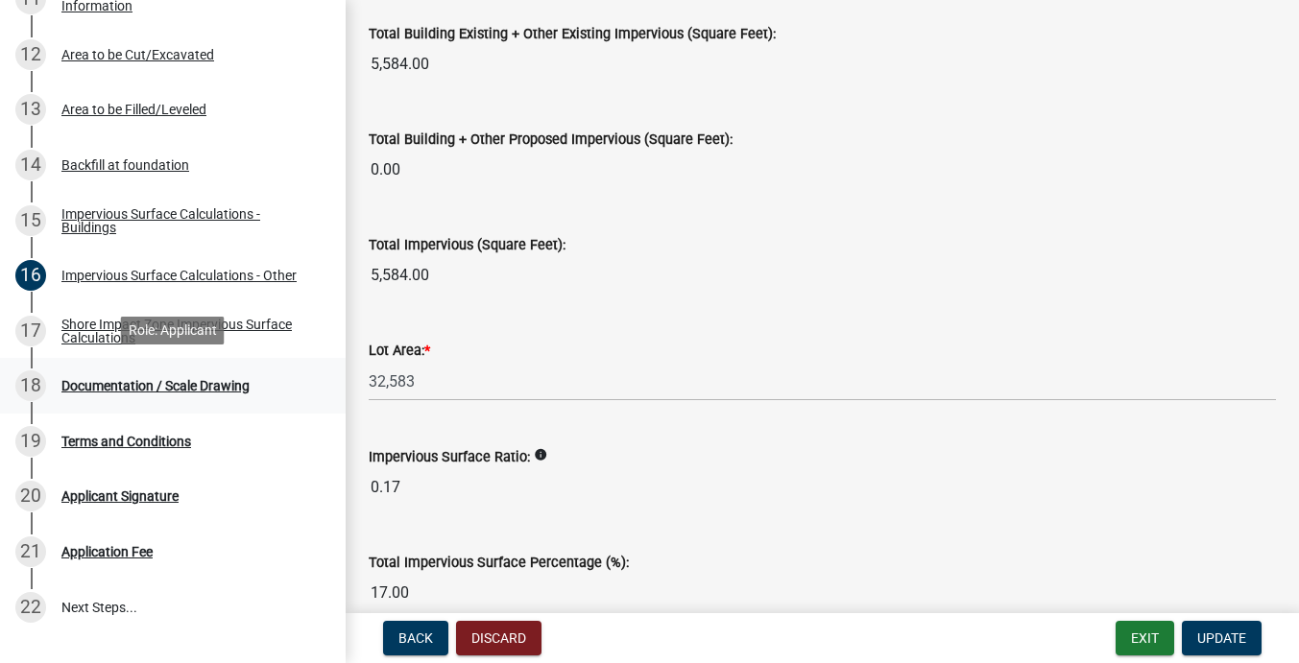
click at [242, 382] on div "Documentation / Scale Drawing" at bounding box center [155, 385] width 188 height 13
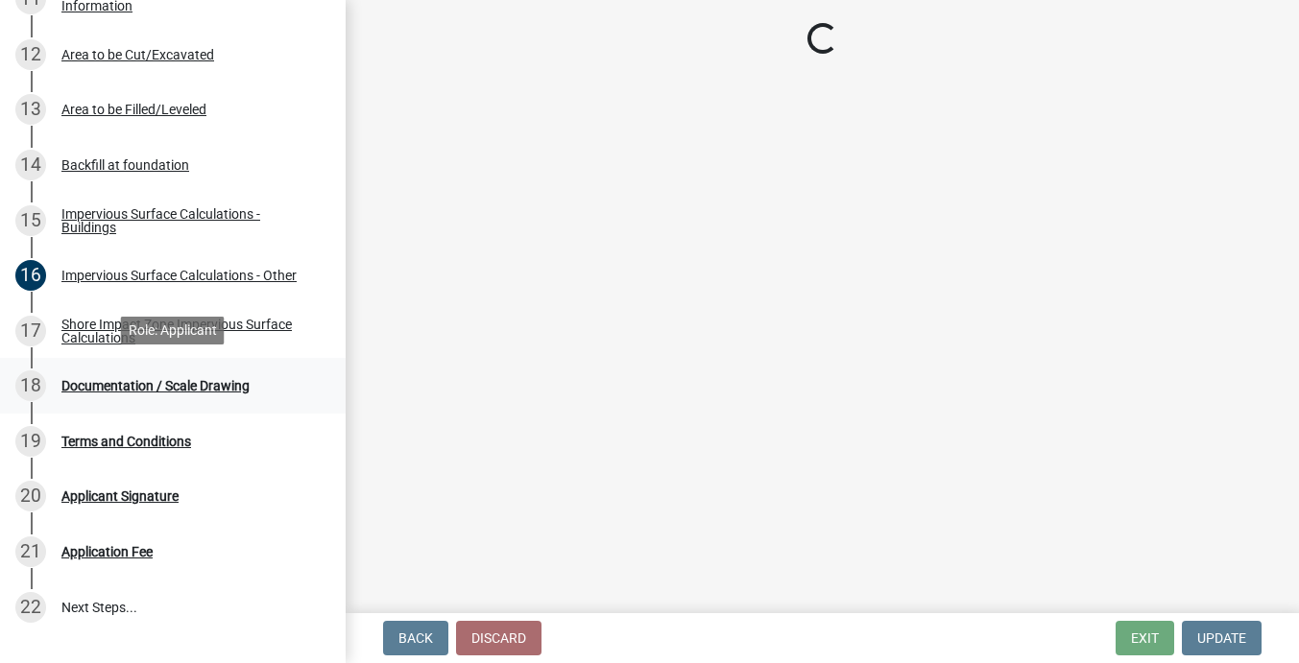
scroll to position [0, 0]
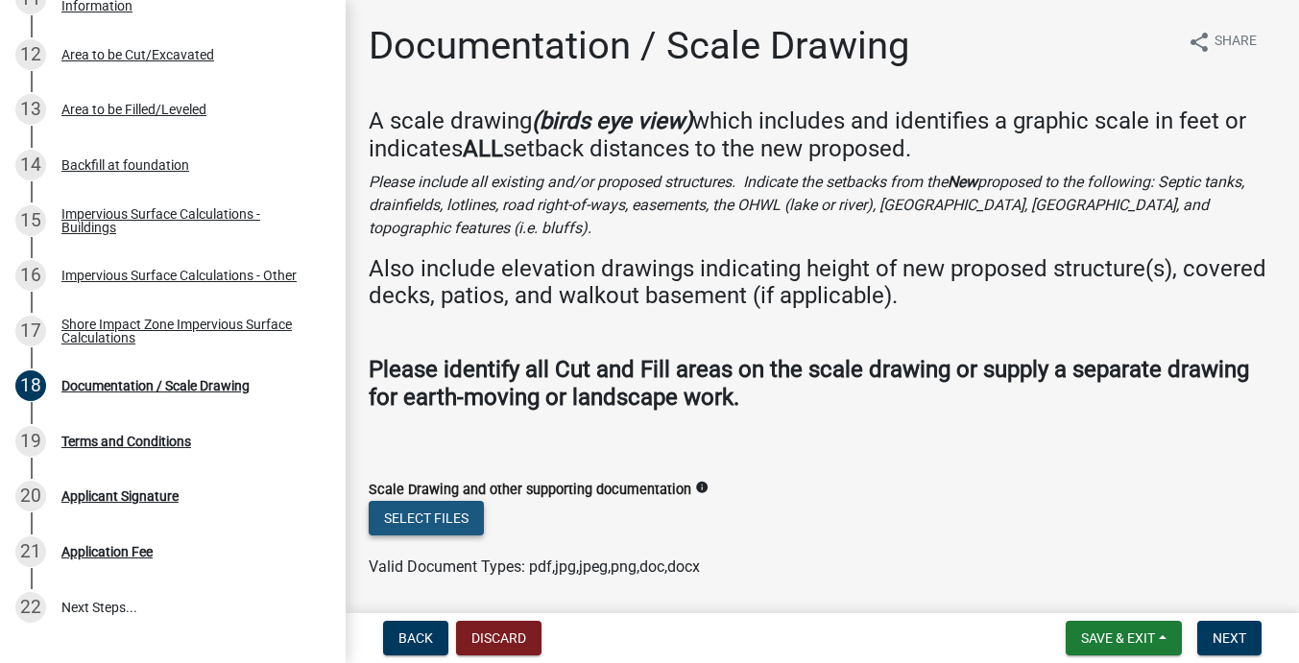
click at [439, 501] on button "Select files" at bounding box center [426, 518] width 115 height 35
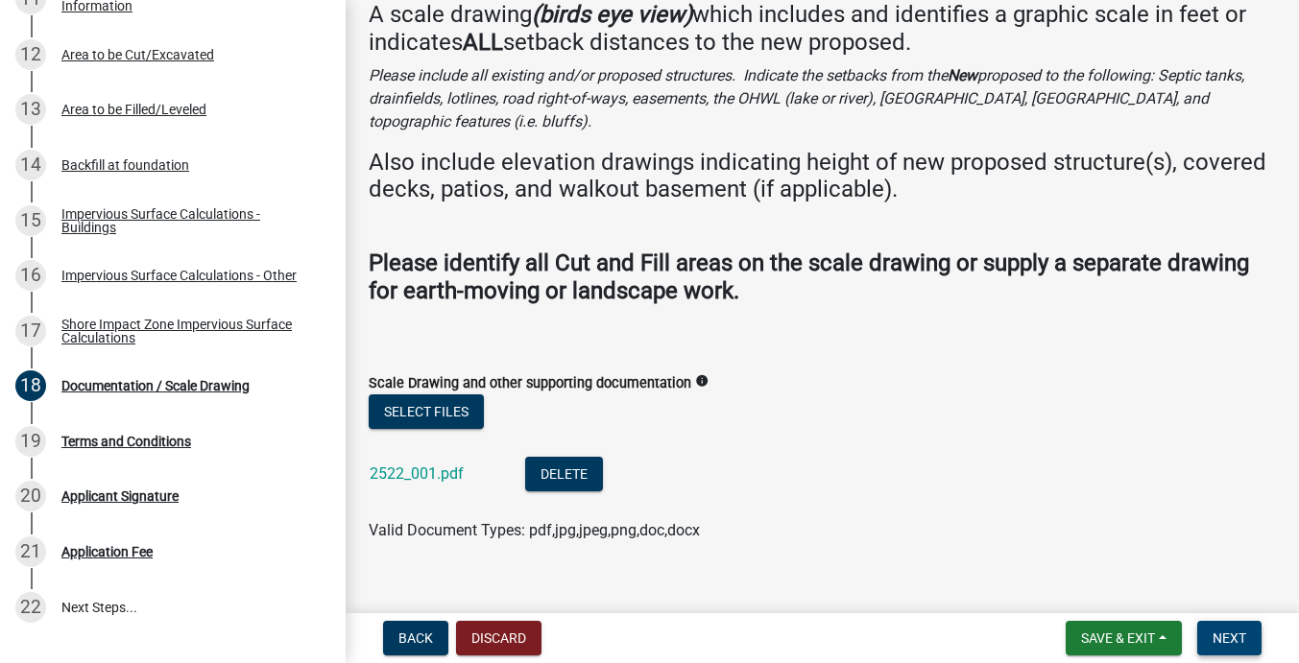
click at [1217, 636] on span "Next" at bounding box center [1230, 638] width 34 height 15
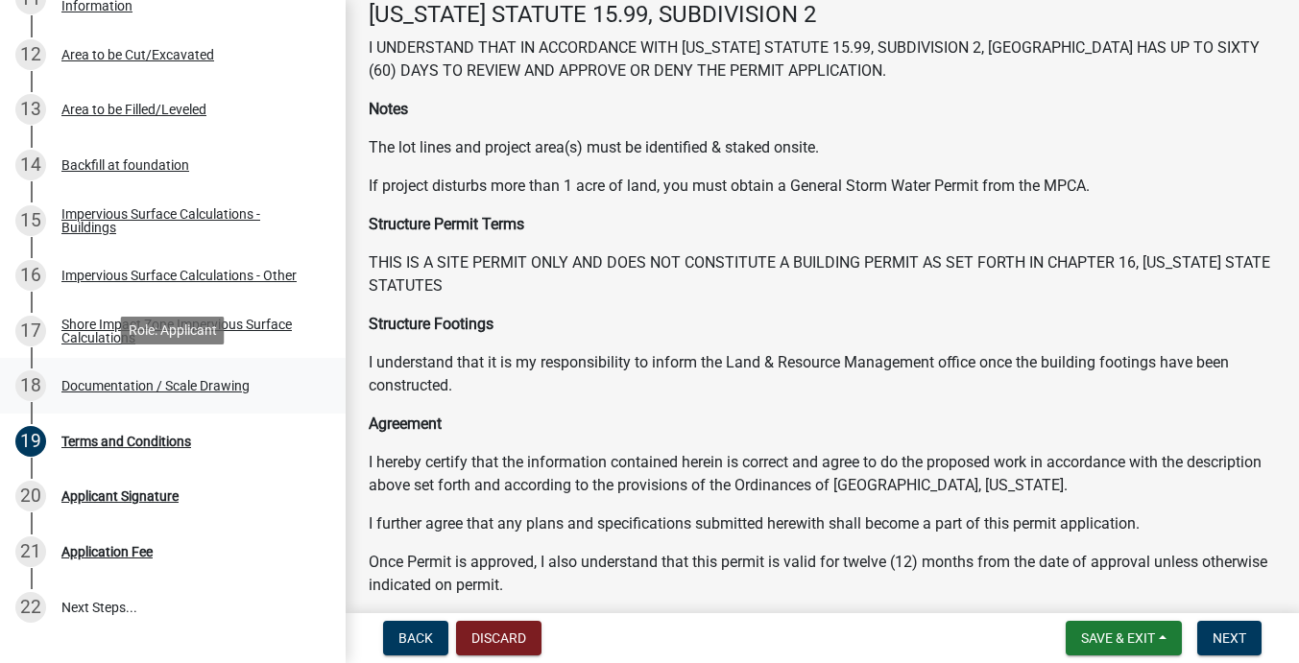
click at [192, 384] on div "Documentation / Scale Drawing" at bounding box center [155, 385] width 188 height 13
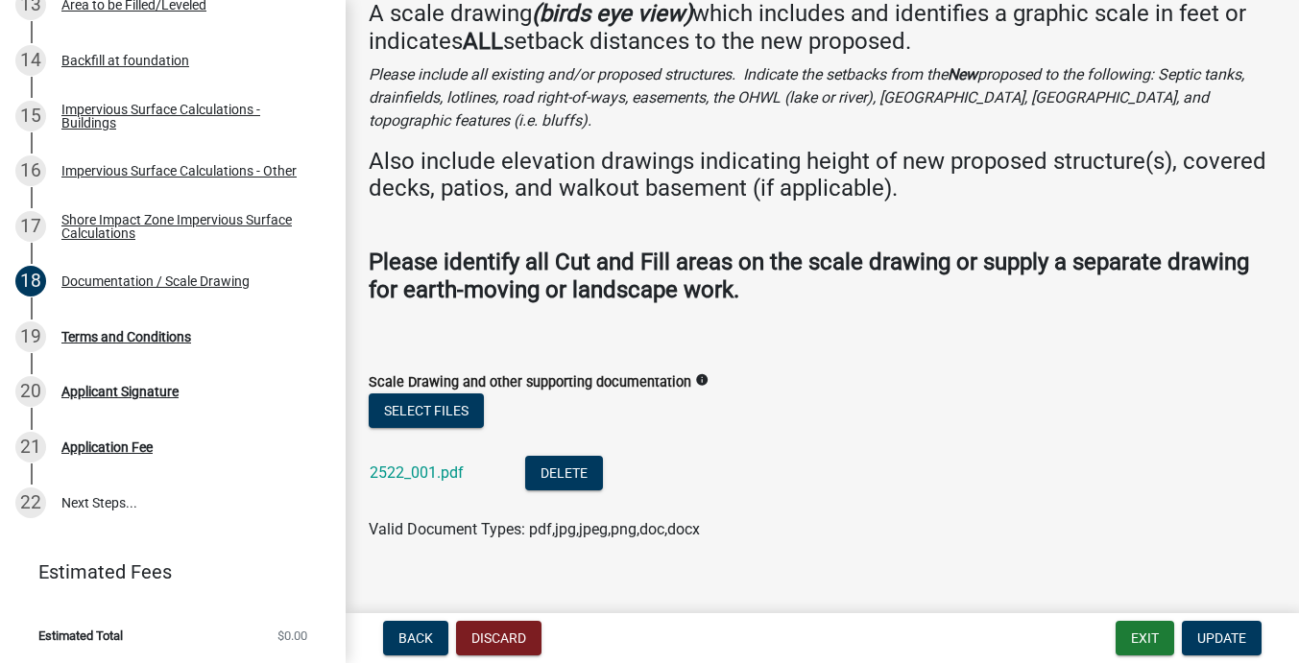
scroll to position [107, 0]
click at [1201, 638] on span "Update" at bounding box center [1221, 638] width 49 height 15
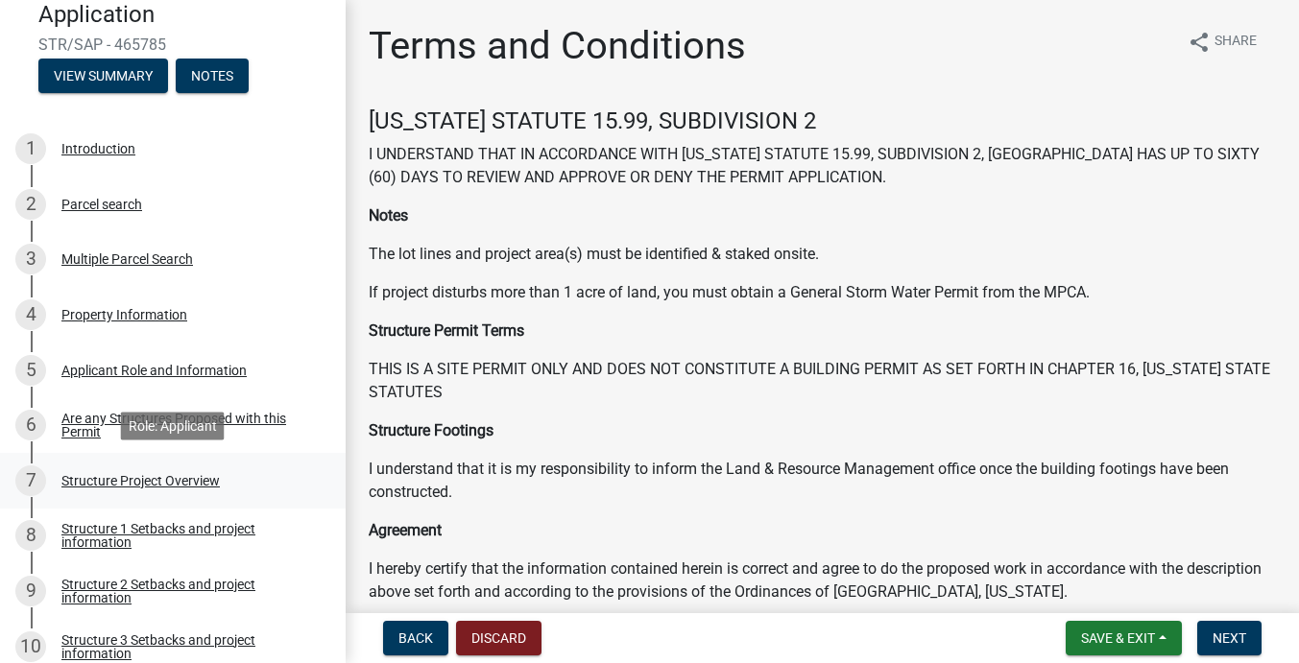
scroll to position [232, 0]
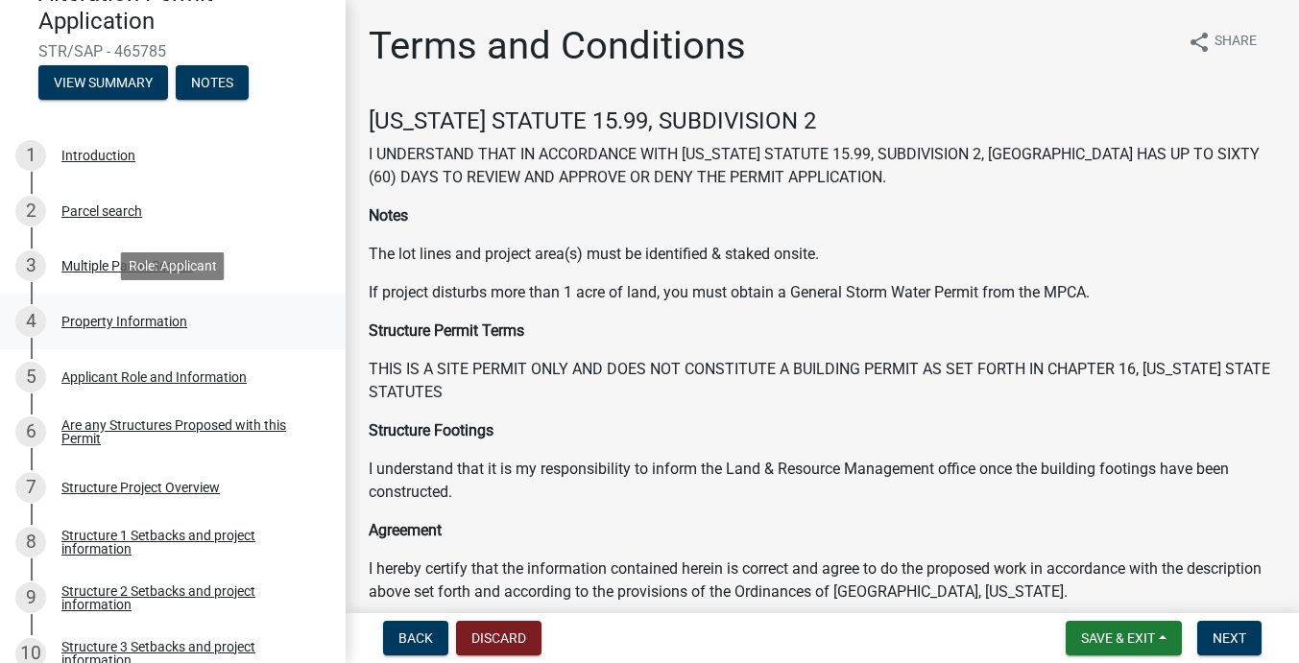
click at [100, 320] on div "Property Information" at bounding box center [124, 321] width 126 height 13
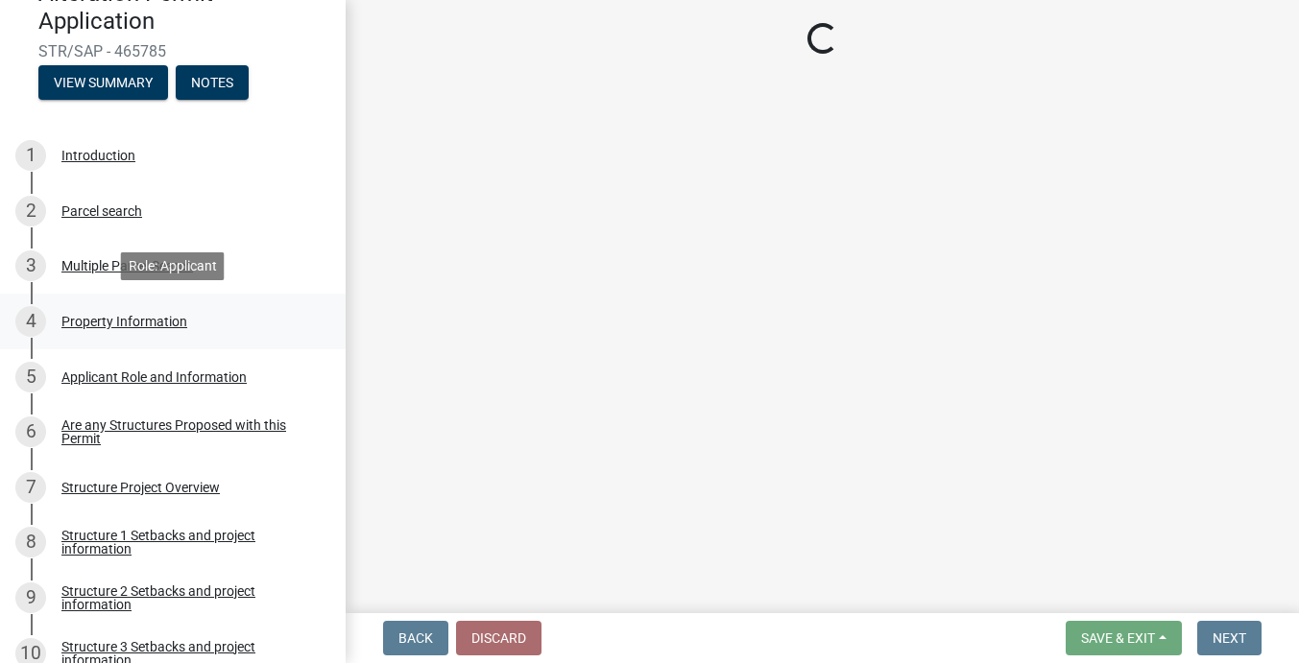
select select "bd934fa0-696e-47b9-a90f-8e33276cc410"
select select "bc95ce3f-9706-43bd-97a5-80c1e912429f"
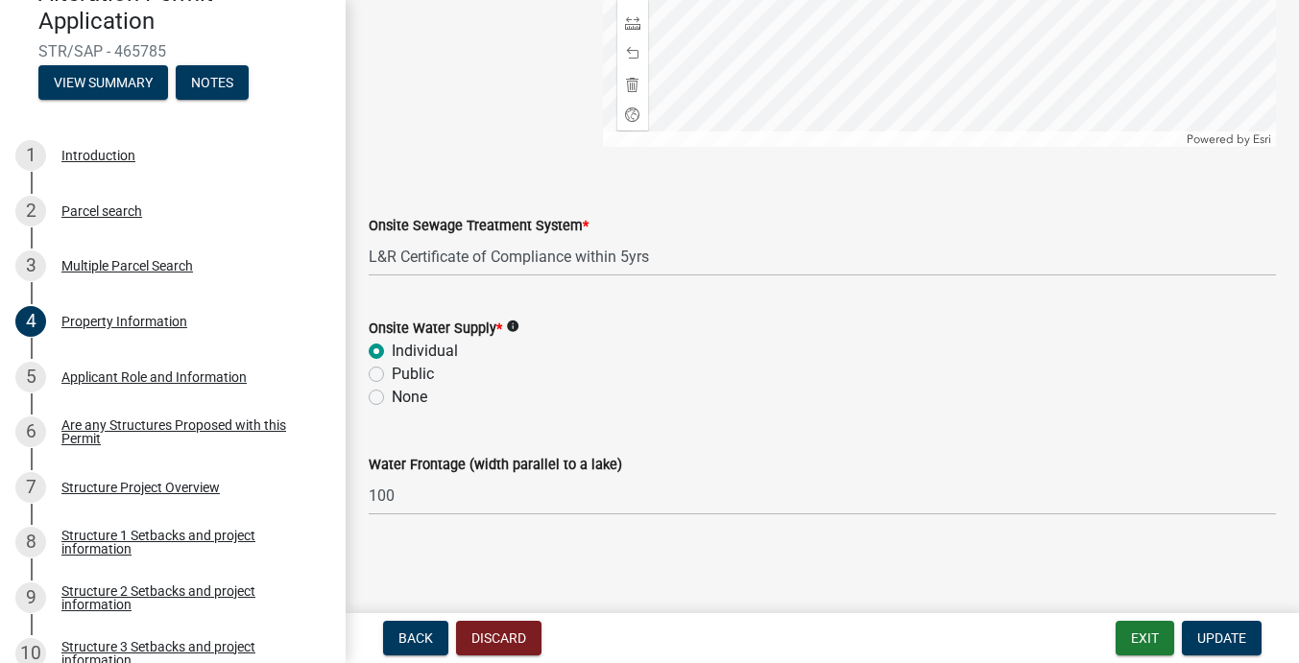
scroll to position [0, 0]
click at [169, 376] on div "Applicant Role and Information" at bounding box center [153, 377] width 185 height 13
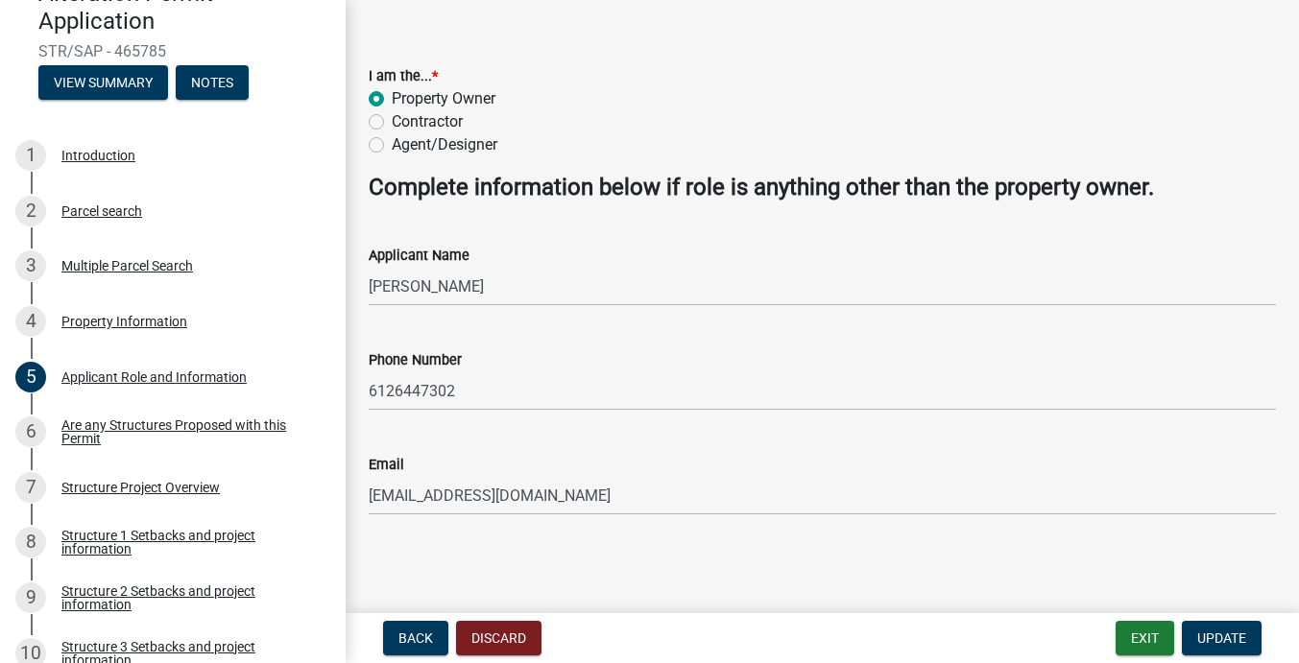
scroll to position [65, 0]
click at [212, 422] on div "Are any Structures Proposed with this Permit" at bounding box center [187, 432] width 253 height 27
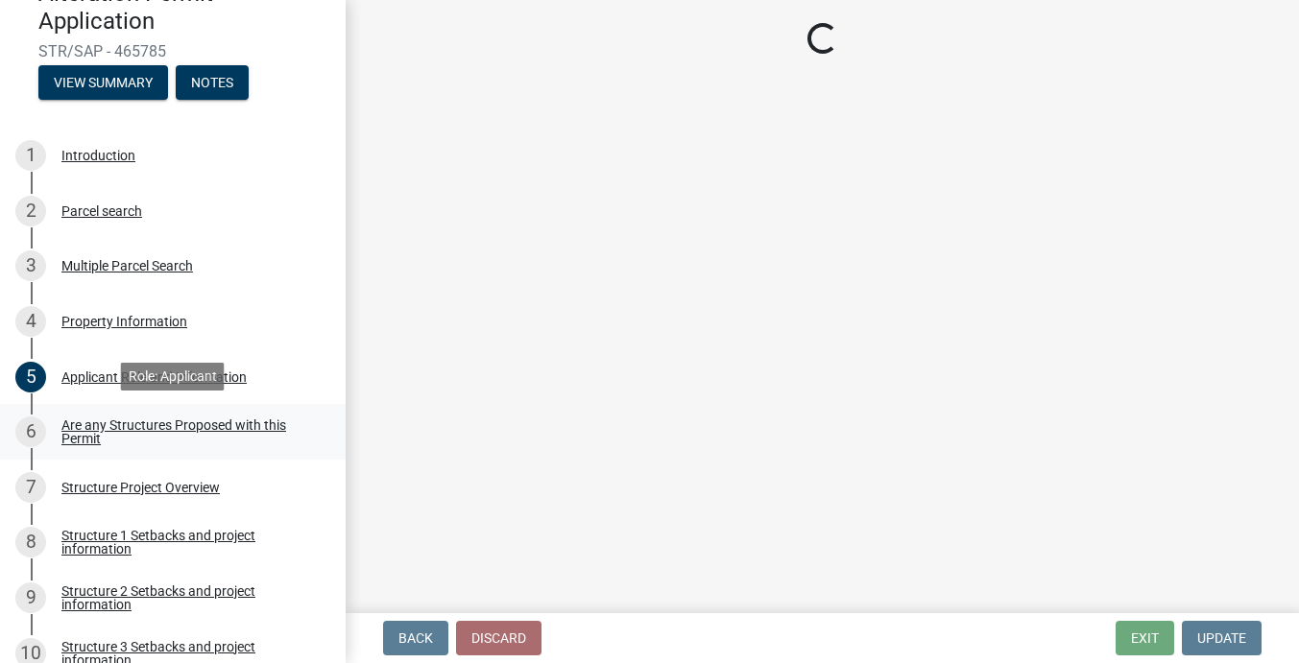
scroll to position [0, 0]
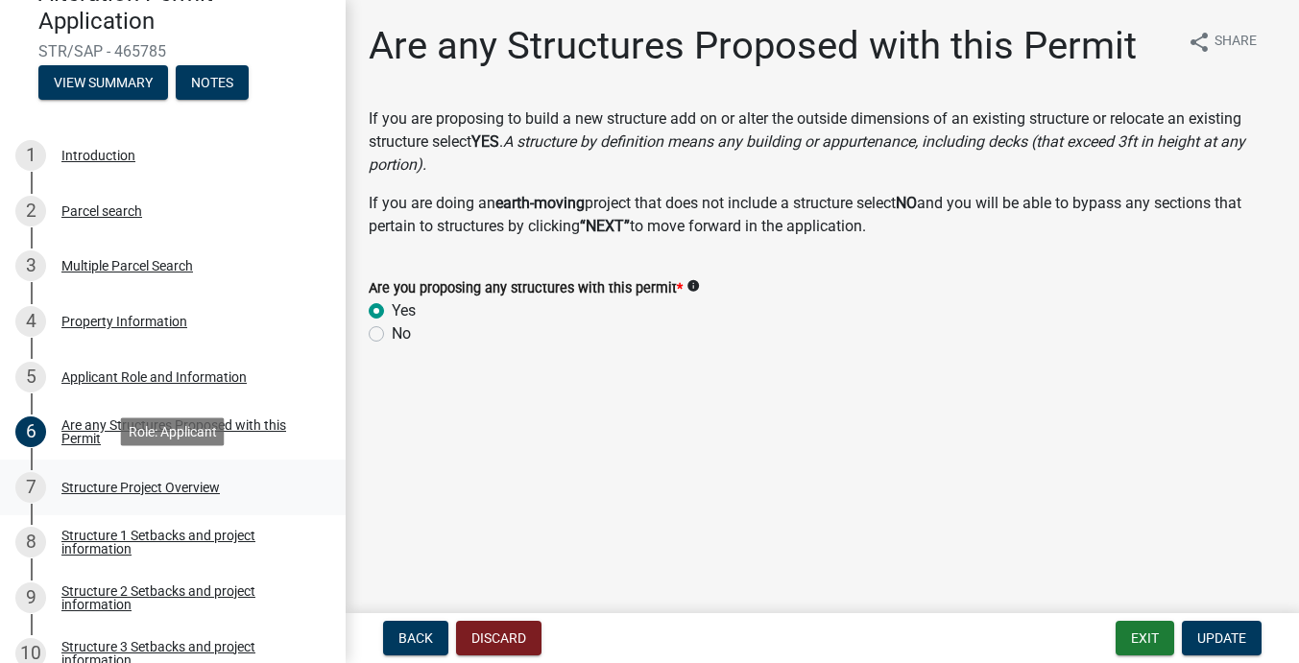
click at [167, 486] on div "Structure Project Overview" at bounding box center [140, 487] width 158 height 13
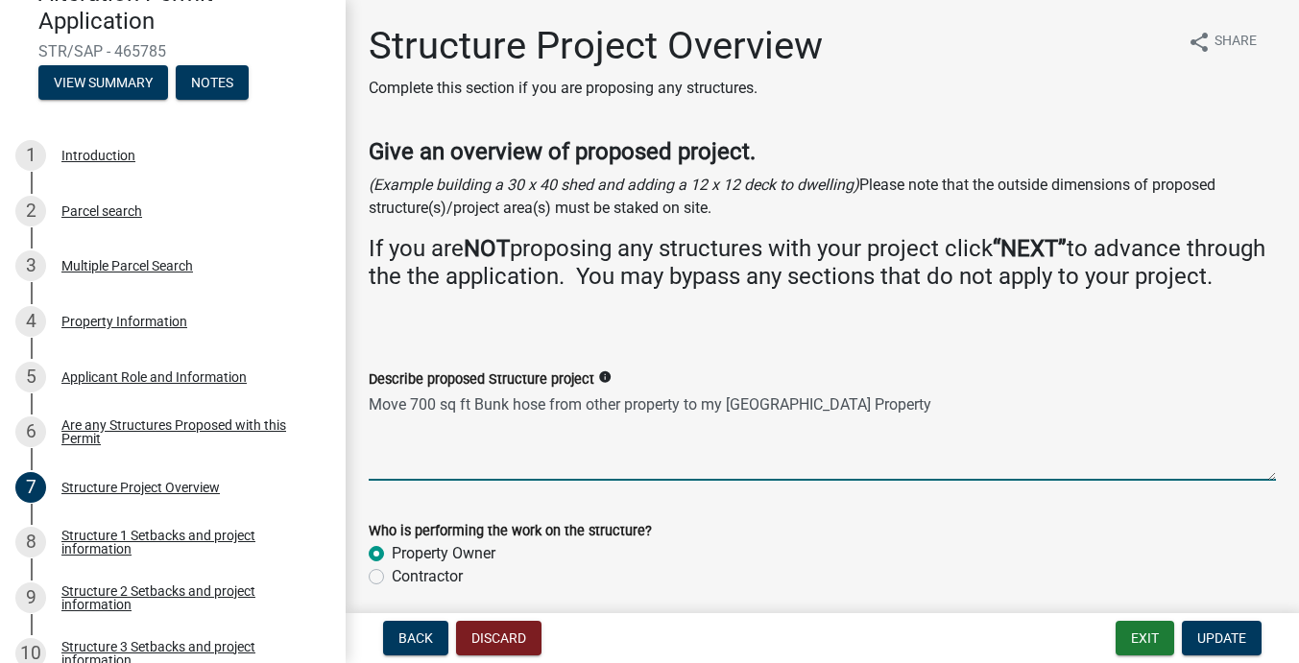
click at [435, 430] on textarea "Move 700 sq ft Bunk hose from other property to my Rush Lake Property" at bounding box center [822, 436] width 907 height 90
click at [531, 424] on textarea "Move 468 sq ft Bunk hose from other property to my Rush Lake Property" at bounding box center [822, 436] width 907 height 90
click at [544, 424] on textarea "Move 468 sq ft Bunk hose from other property to my Rush Lake Property" at bounding box center [822, 436] width 907 height 90
click at [627, 427] on textarea "Move 468 sq ft Bunk cabin from other property to my Rush Lake Property" at bounding box center [822, 436] width 907 height 90
click at [904, 430] on textarea "Move 468 sq ft Bunk cabin from a different property to my Rush Lake Property" at bounding box center [822, 436] width 907 height 90
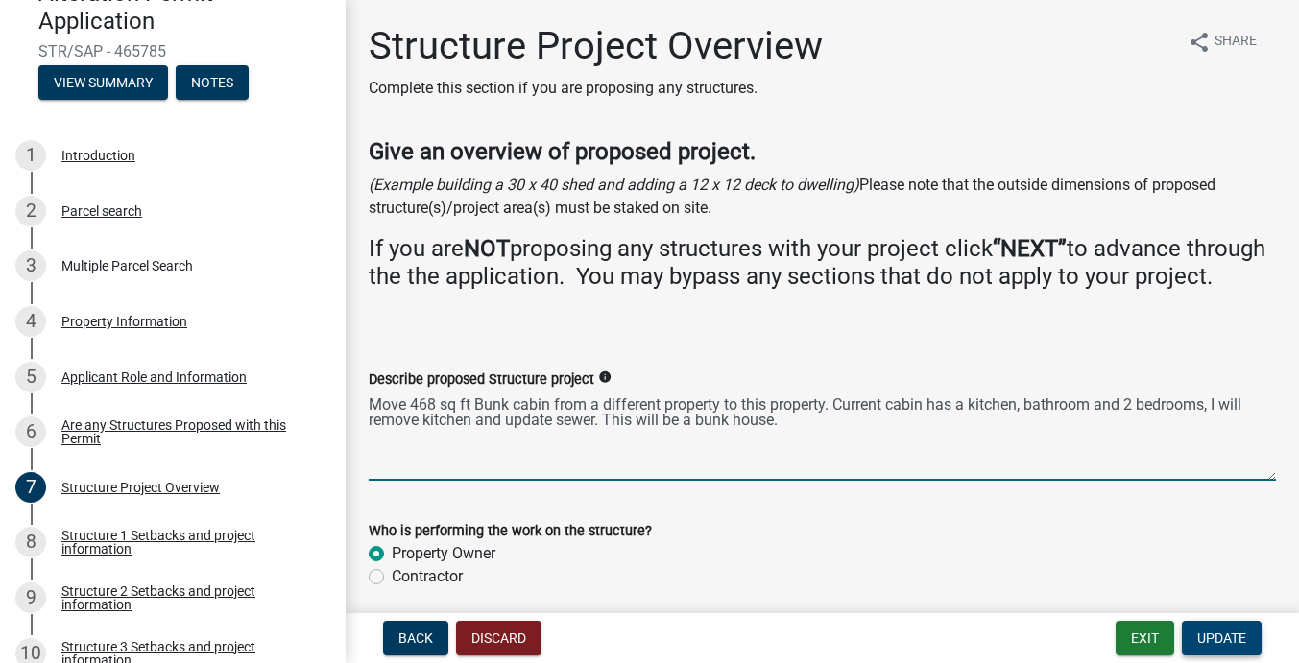
type textarea "Move 468 sq ft Bunk cabin from a different property to this property. Current c…"
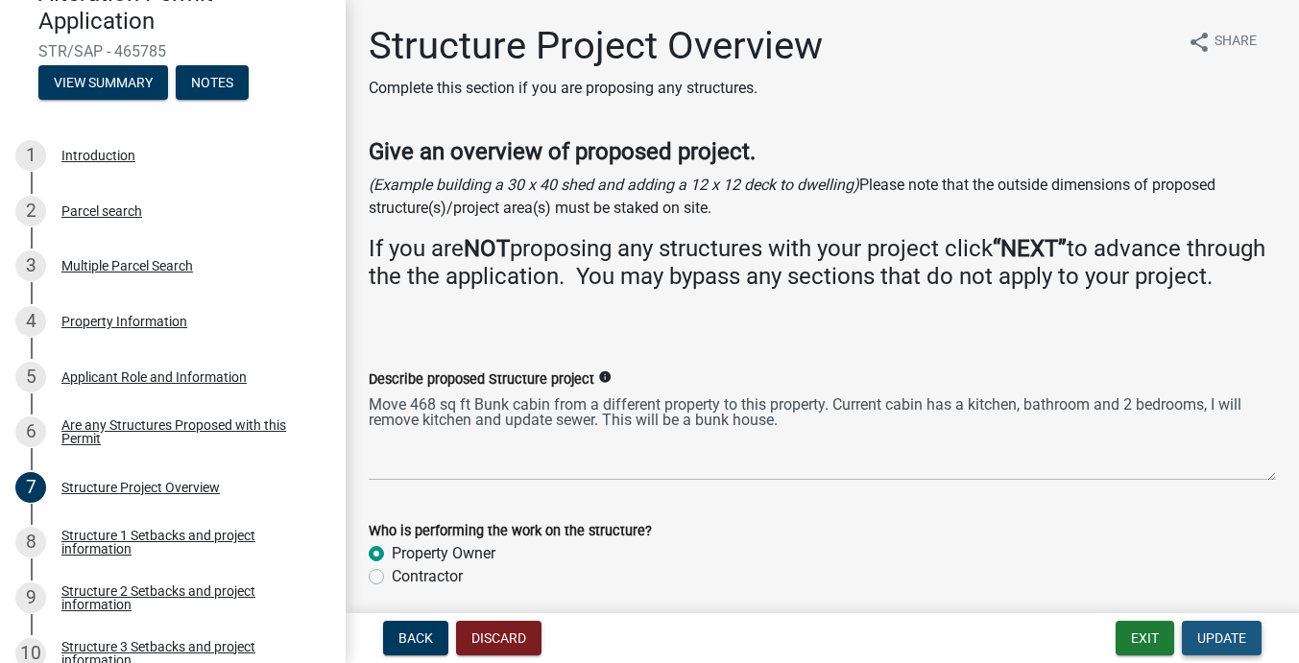
click at [1200, 640] on span "Update" at bounding box center [1221, 638] width 49 height 15
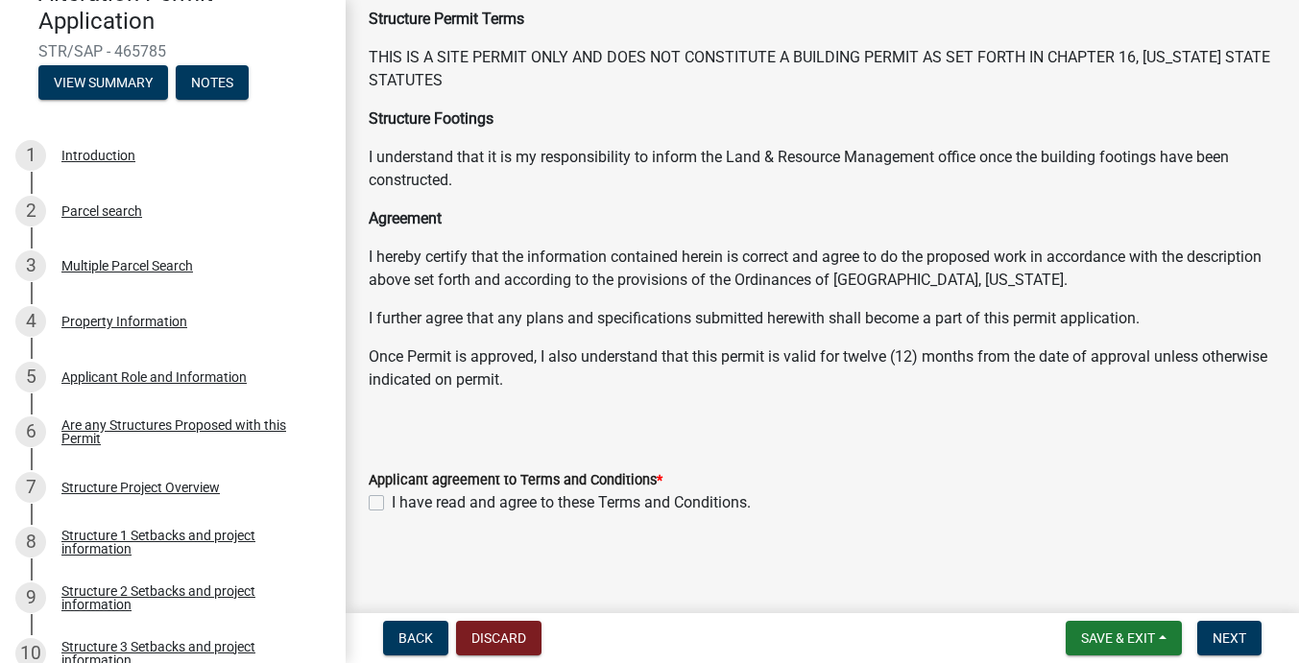
click at [392, 506] on label "I have read and agree to these Terms and Conditions." at bounding box center [571, 503] width 359 height 23
click at [392, 504] on input "I have read and agree to these Terms and Conditions." at bounding box center [398, 498] width 12 height 12
checkbox input "true"
click at [1222, 640] on span "Next" at bounding box center [1230, 638] width 34 height 15
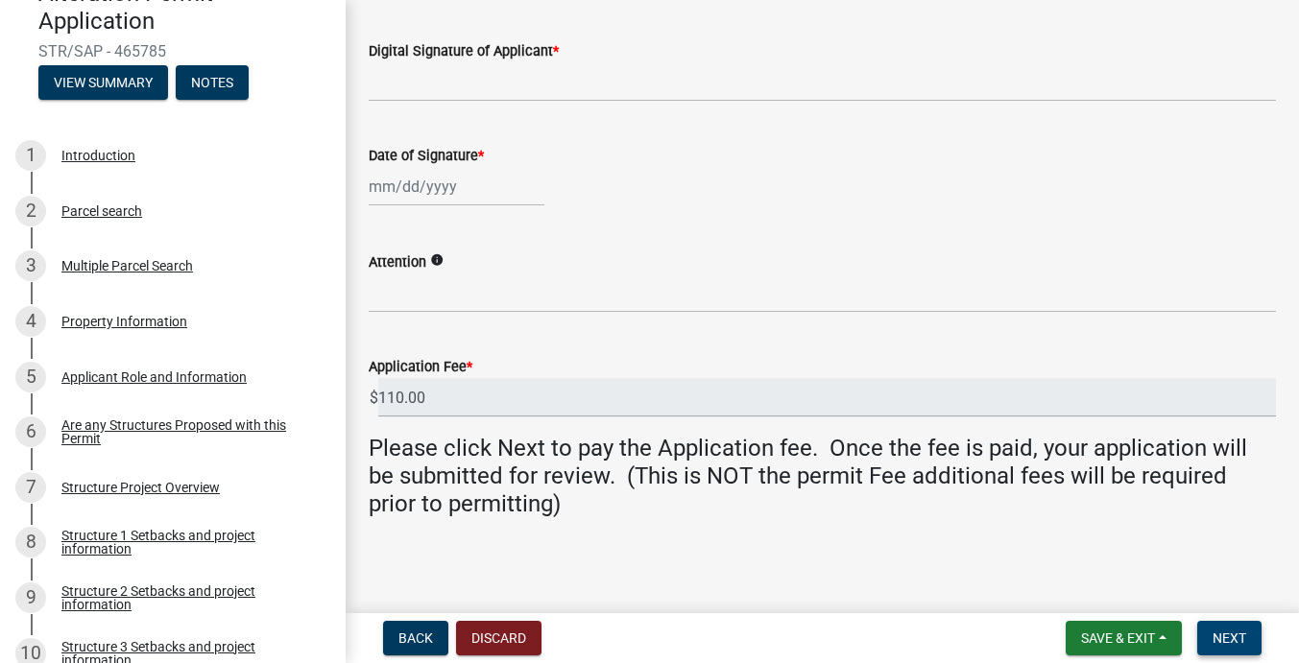
click at [1219, 643] on span "Next" at bounding box center [1230, 638] width 34 height 15
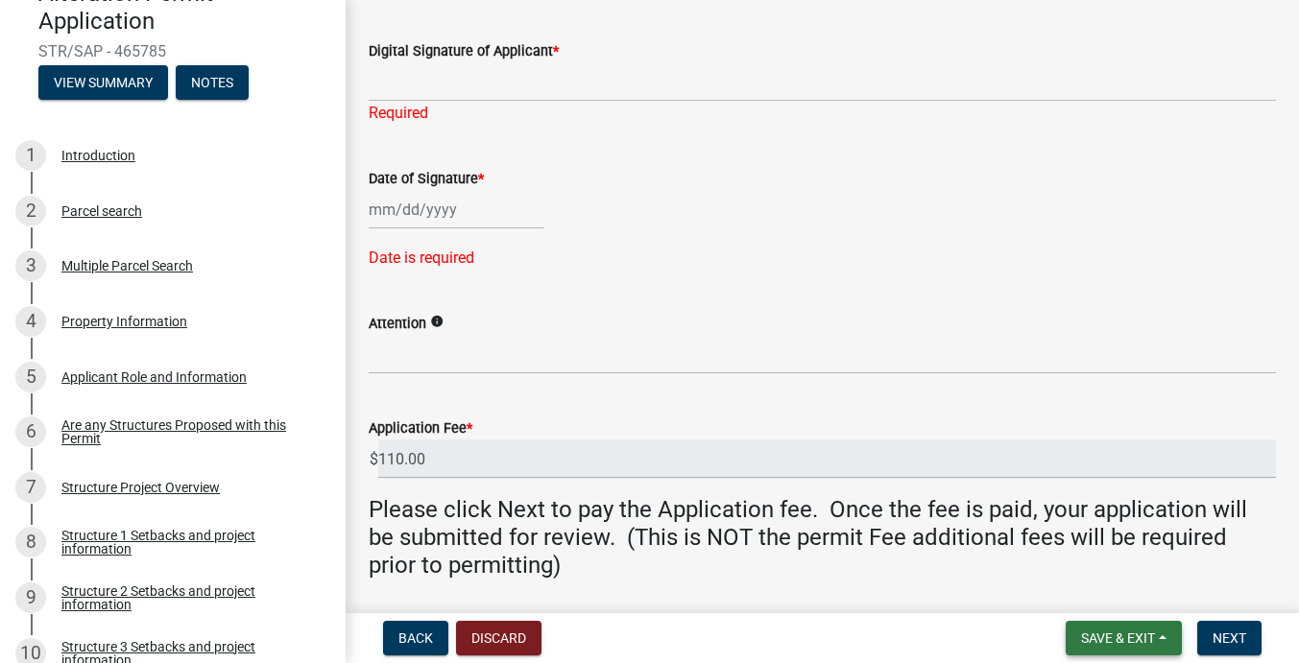
click at [1112, 642] on span "Save & Exit" at bounding box center [1118, 638] width 74 height 15
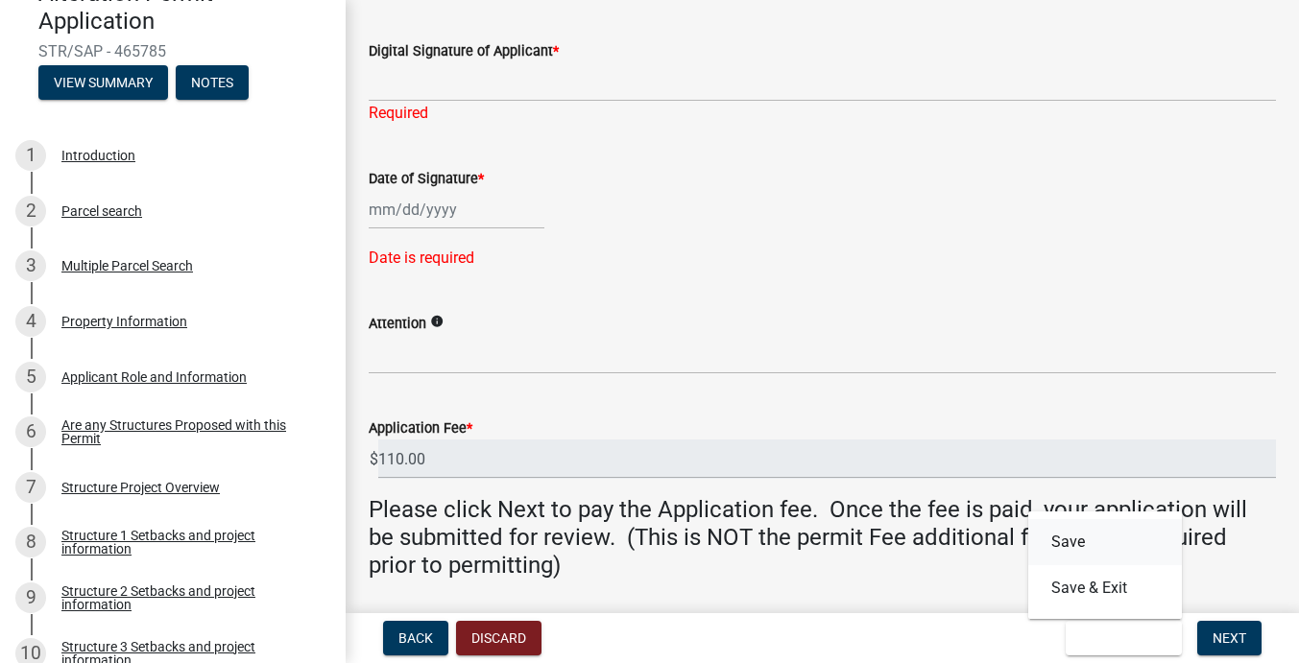
click at [1097, 548] on button "Save" at bounding box center [1105, 542] width 154 height 46
